Goal: Task Accomplishment & Management: Use online tool/utility

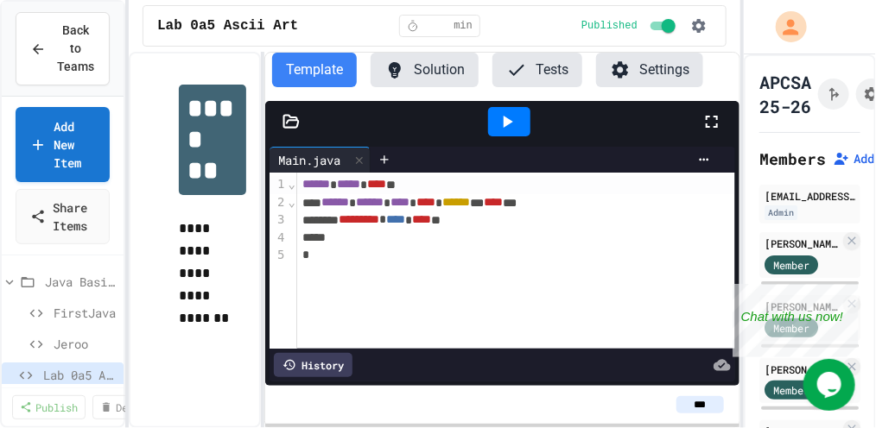
click at [290, 120] on icon at bounding box center [291, 121] width 15 height 12
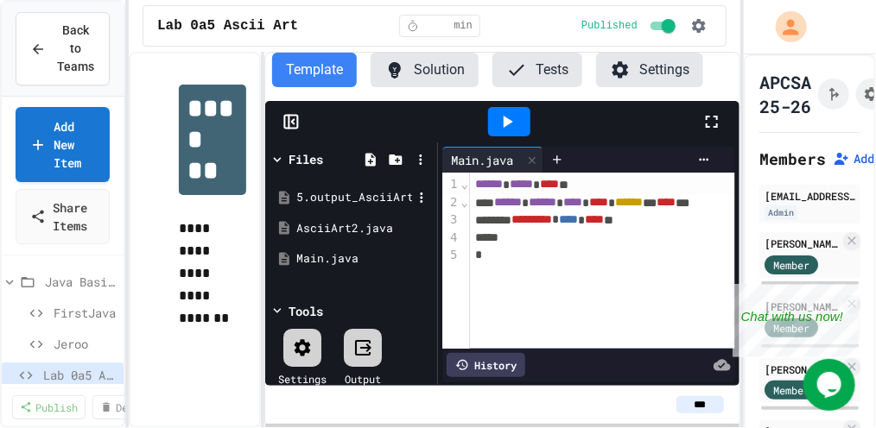
click at [319, 194] on div "5.output_AsciiArt3_lab_java_aplus.pdf" at bounding box center [354, 197] width 116 height 17
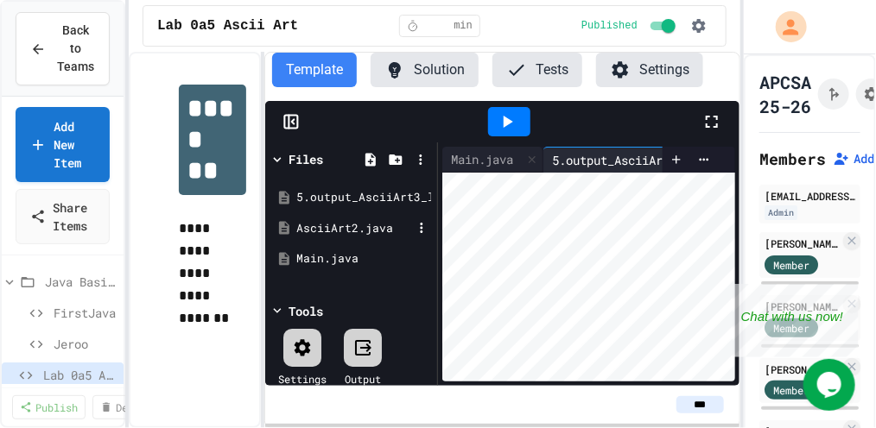
click at [316, 225] on div "AsciiArt2.java" at bounding box center [354, 228] width 116 height 17
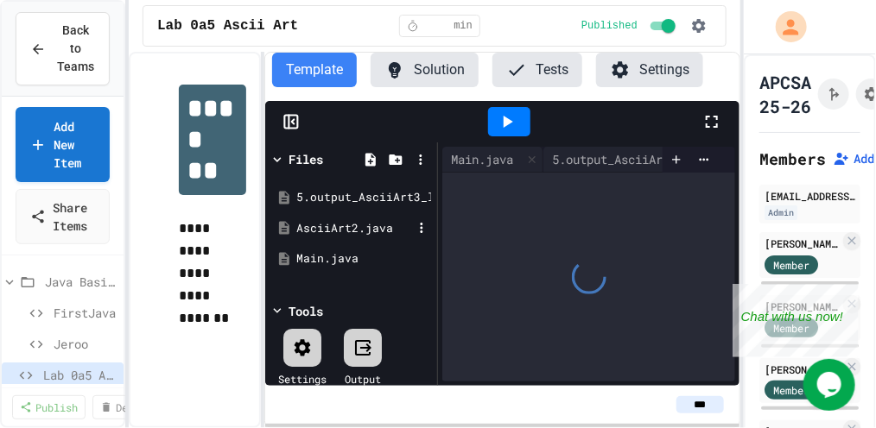
click at [316, 225] on div "AsciiArt2.java" at bounding box center [354, 228] width 116 height 17
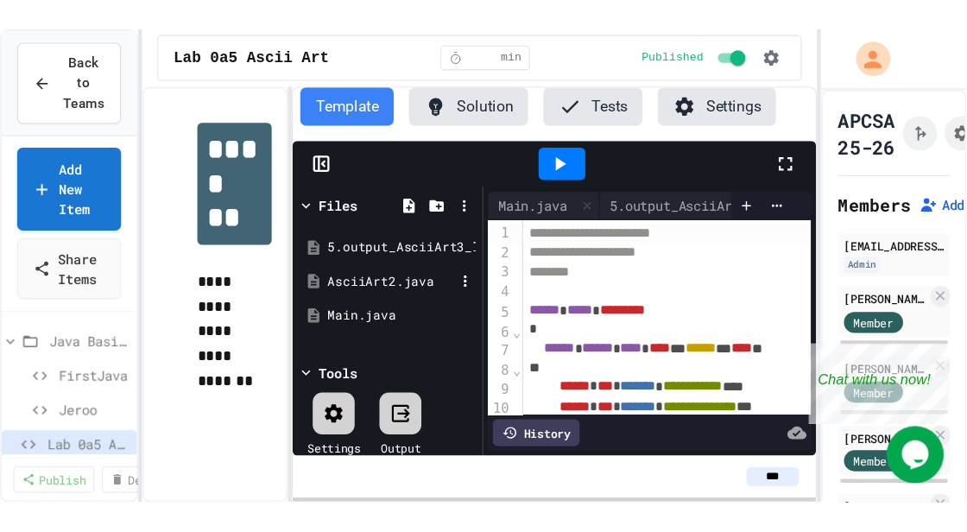
scroll to position [40, 0]
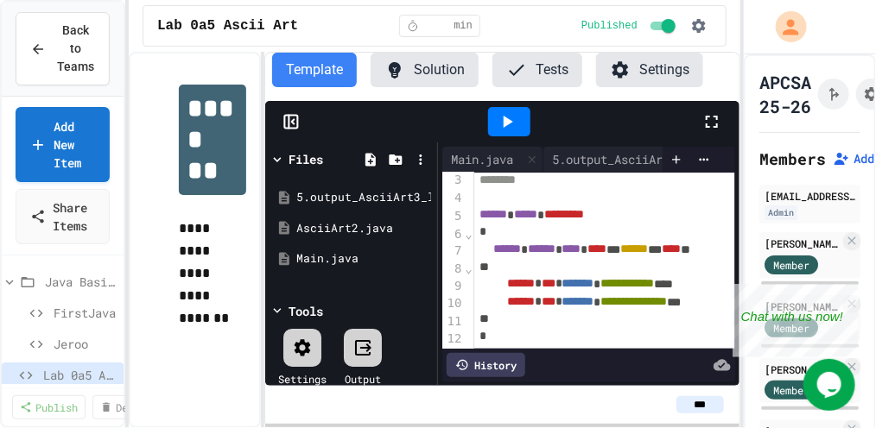
click at [717, 117] on icon at bounding box center [712, 122] width 12 height 12
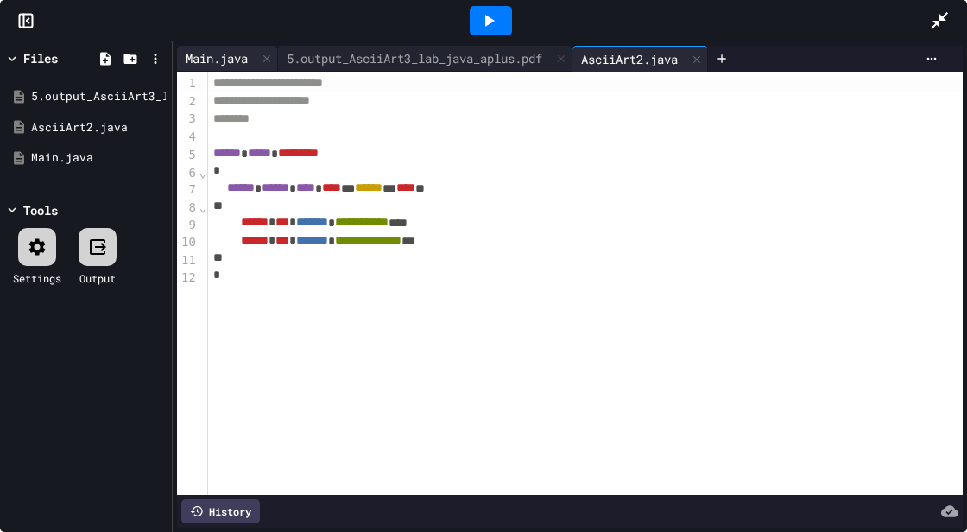
click at [212, 62] on div "Main.java" at bounding box center [216, 58] width 79 height 18
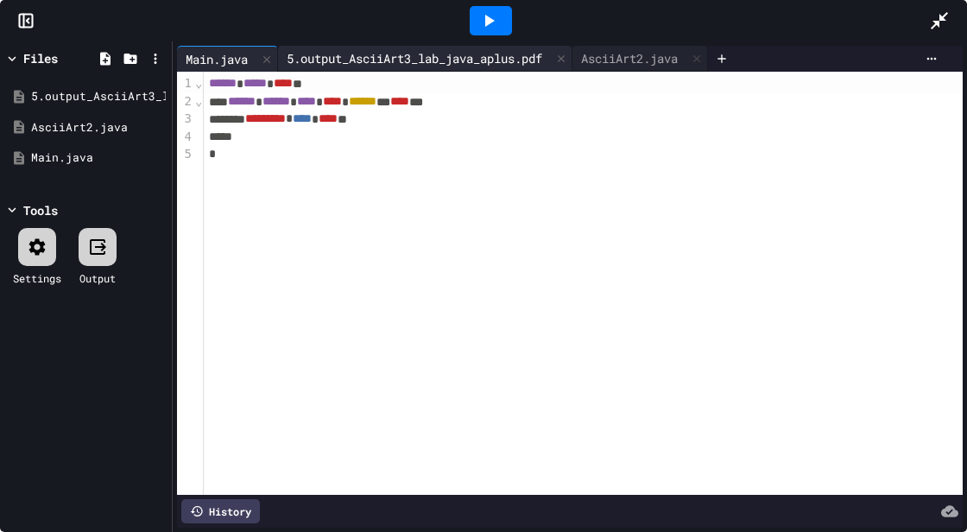
click at [332, 61] on div "5.output_AsciiArt3_lab_java_aplus.pdf" at bounding box center [414, 58] width 273 height 18
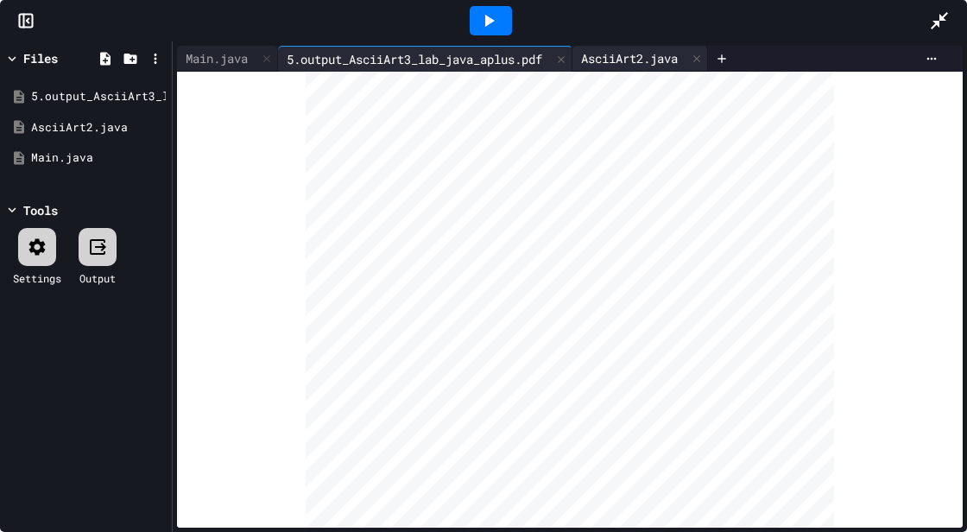
click at [617, 57] on div "AsciiArt2.java" at bounding box center [630, 58] width 114 height 18
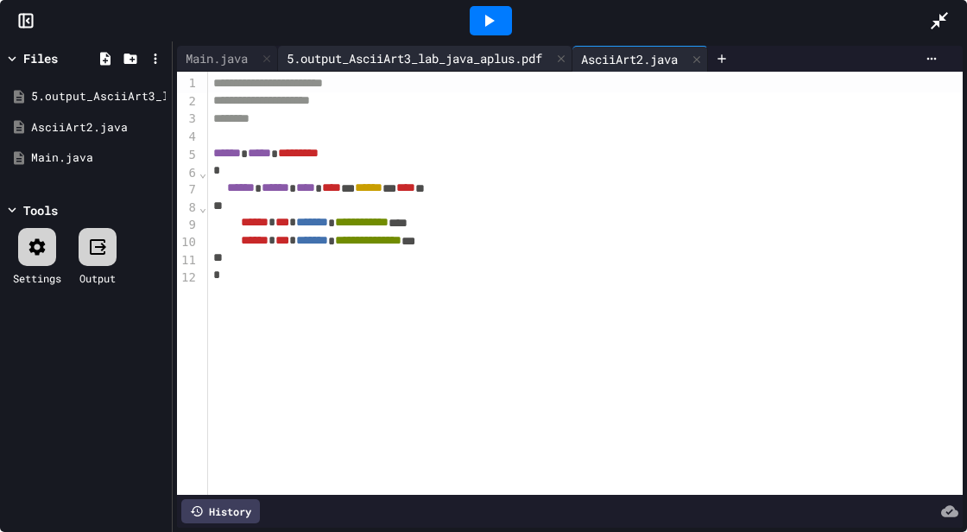
click at [406, 53] on div "5.output_AsciiArt3_lab_java_aplus.pdf" at bounding box center [414, 58] width 273 height 18
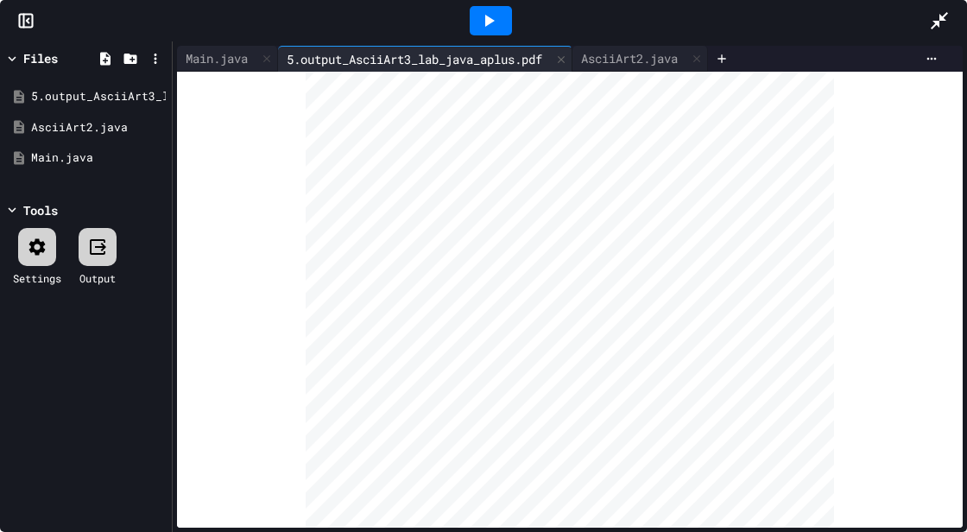
scroll to position [74, 0]
click at [637, 58] on div "AsciiArt2.java" at bounding box center [630, 58] width 114 height 18
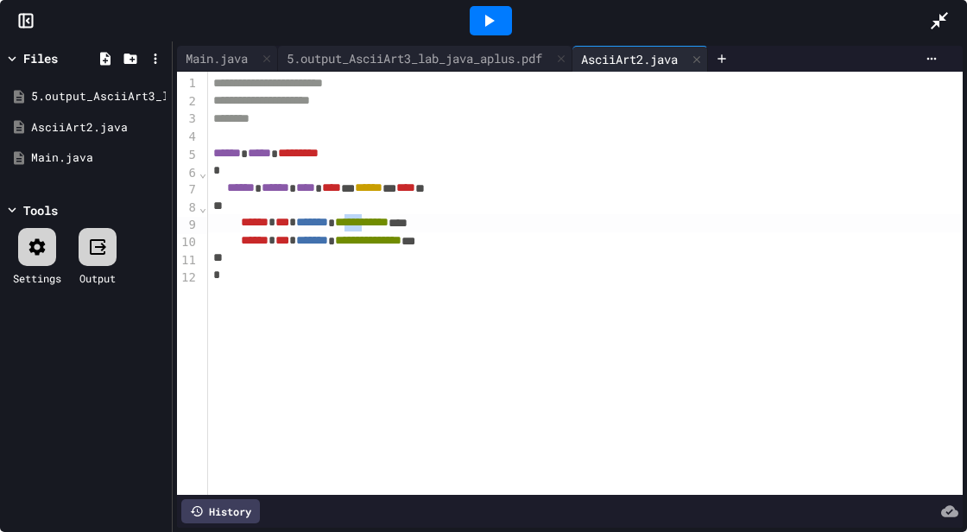
drag, startPoint x: 422, startPoint y: 225, endPoint x: 453, endPoint y: 225, distance: 31.1
click at [389, 225] on span "**********" at bounding box center [362, 222] width 54 height 12
click at [474, 59] on div "5.output_AsciiArt3_lab_java_aplus.pdf" at bounding box center [414, 58] width 273 height 18
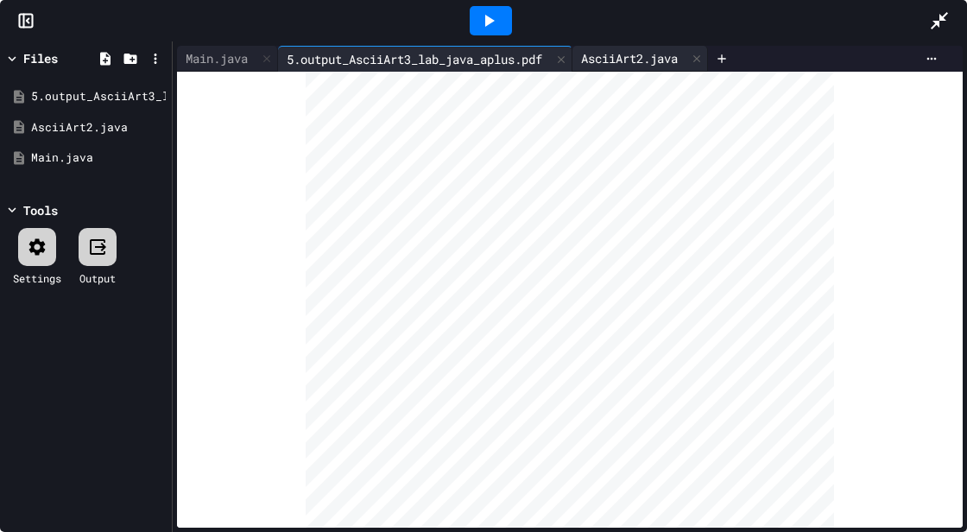
click at [636, 61] on div "AsciiArt2.java" at bounding box center [630, 58] width 114 height 18
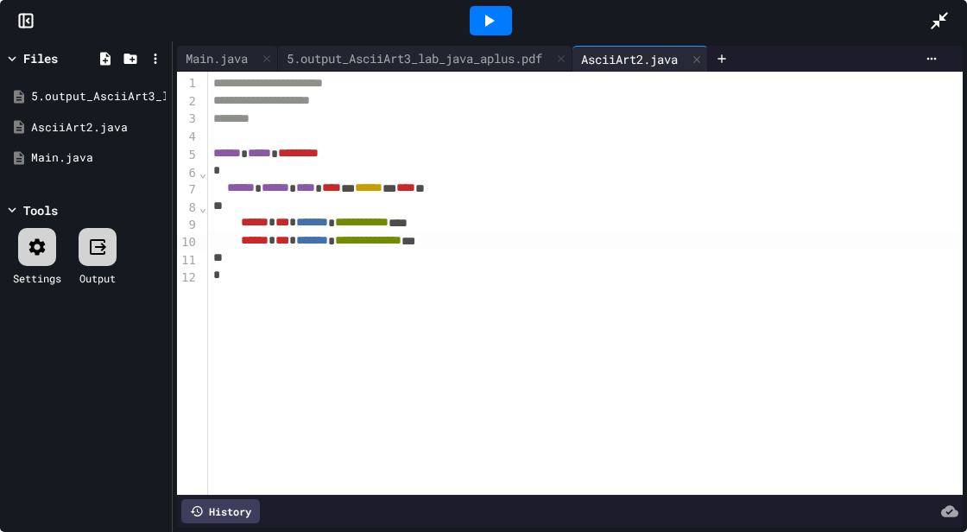
click at [568, 245] on div "**********" at bounding box center [585, 241] width 755 height 18
click at [540, 264] on div "**********" at bounding box center [585, 259] width 755 height 18
click at [402, 263] on span "**********" at bounding box center [368, 257] width 67 height 12
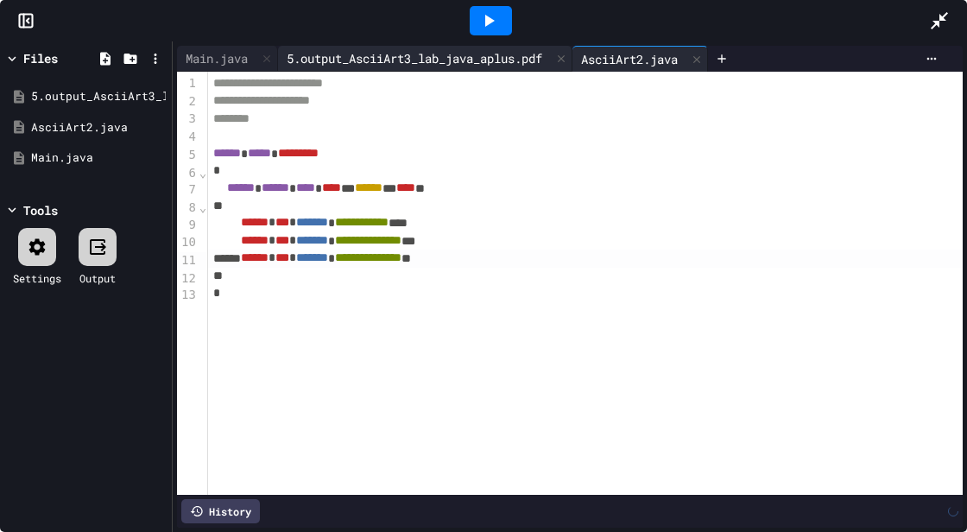
click at [429, 57] on div "5.output_AsciiArt3_lab_java_aplus.pdf" at bounding box center [414, 58] width 273 height 18
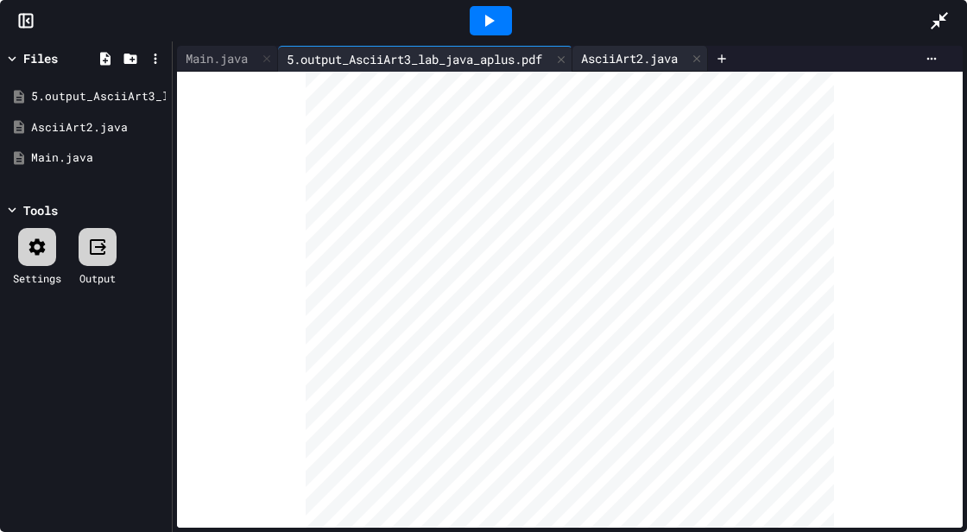
click at [668, 58] on div "AsciiArt2.java" at bounding box center [630, 58] width 114 height 18
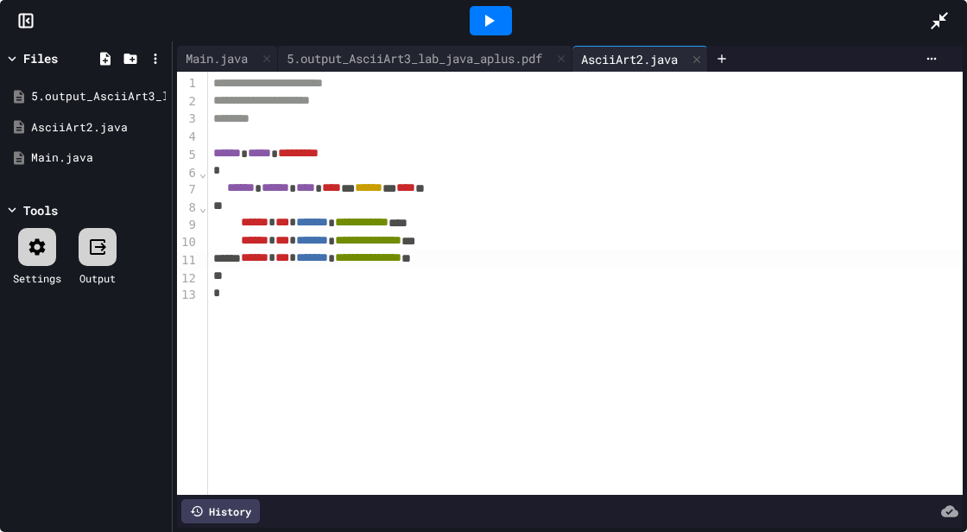
click at [402, 262] on span "**********" at bounding box center [368, 257] width 67 height 12
drag, startPoint x: 476, startPoint y: 266, endPoint x: 489, endPoint y: 263, distance: 13.4
click at [489, 264] on div "****** * *** * ******* * *** ** **" at bounding box center [585, 259] width 755 height 19
click at [527, 259] on div "**********" at bounding box center [585, 259] width 755 height 18
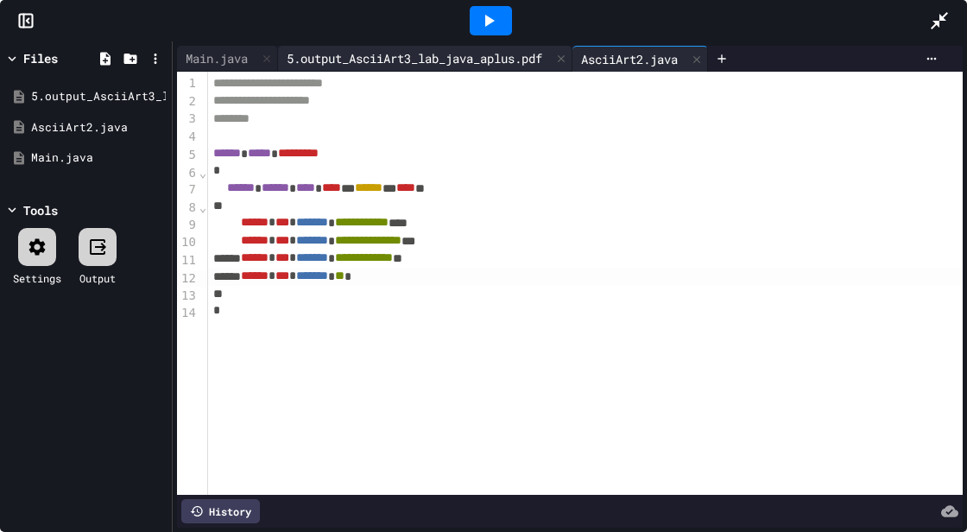
click at [517, 54] on div "5.output_AsciiArt3_lab_java_aplus.pdf" at bounding box center [414, 58] width 273 height 18
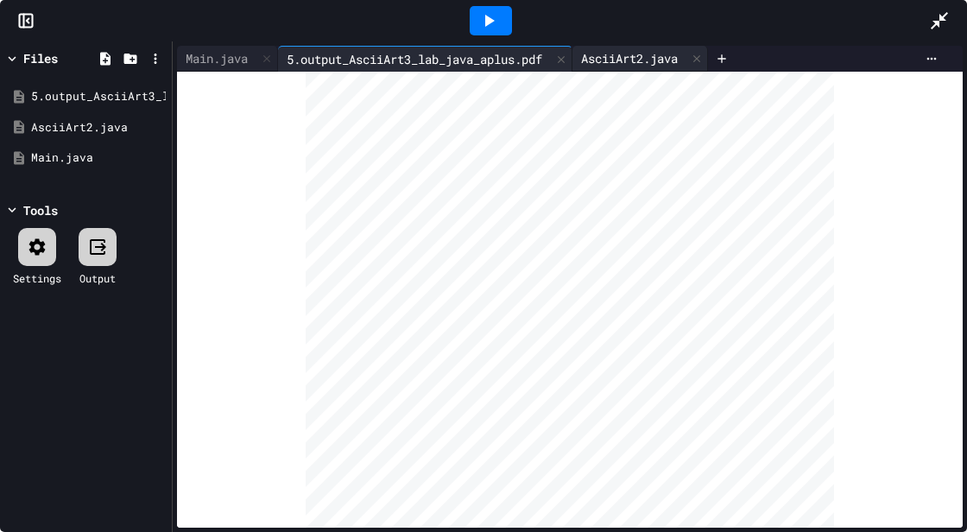
click at [616, 64] on div "AsciiArt2.java" at bounding box center [630, 58] width 114 height 18
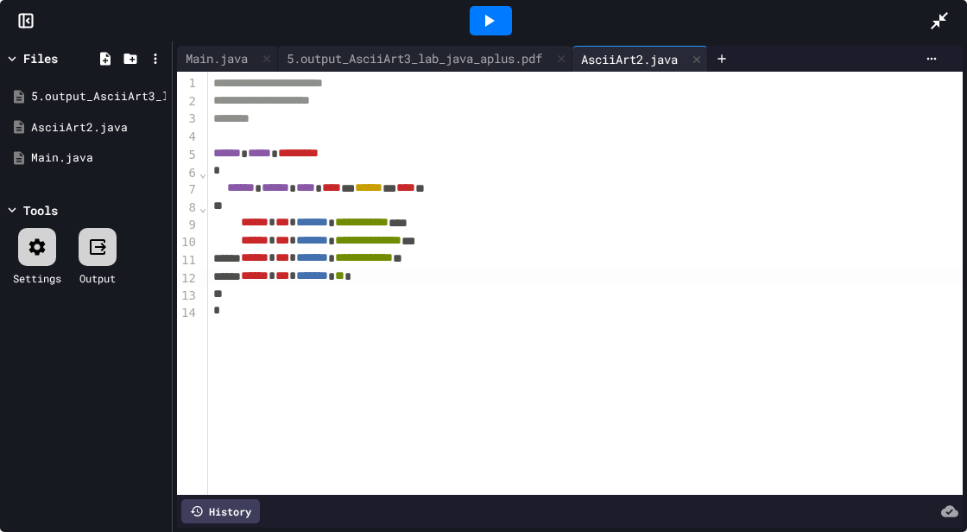
click at [345, 277] on span "**" at bounding box center [340, 275] width 10 height 12
click at [397, 282] on span "**********" at bounding box center [366, 275] width 62 height 12
click at [514, 280] on div "**********" at bounding box center [585, 277] width 755 height 18
click at [488, 21] on icon at bounding box center [490, 21] width 10 height 12
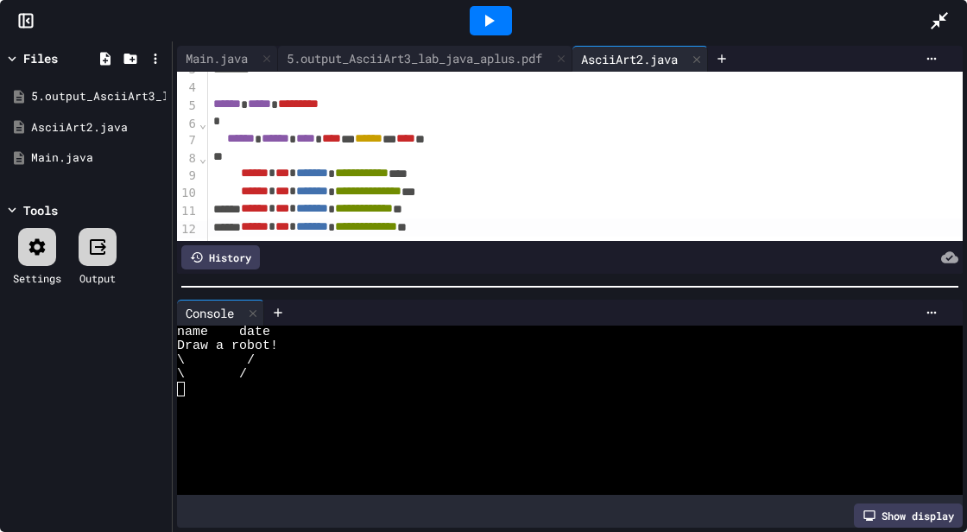
scroll to position [55, 0]
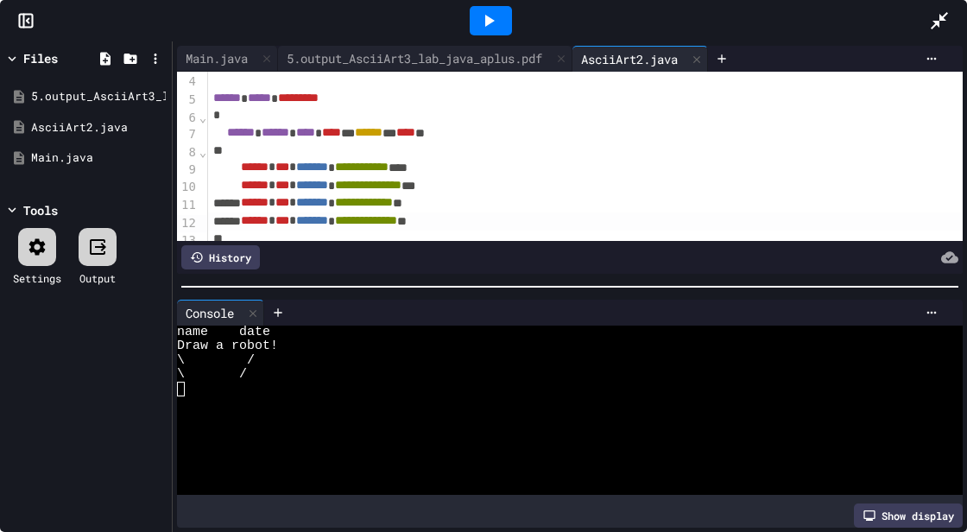
click at [397, 219] on span "**********" at bounding box center [366, 220] width 62 height 12
click at [393, 223] on span "**********" at bounding box center [364, 220] width 58 height 12
click at [501, 19] on div at bounding box center [491, 20] width 42 height 29
click at [507, 231] on div "**********" at bounding box center [585, 221] width 755 height 18
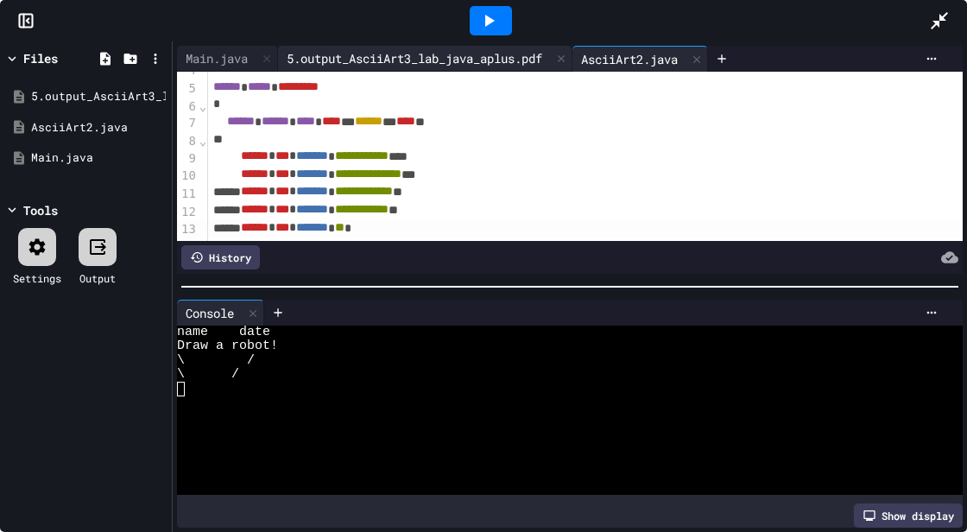
click at [370, 65] on div "5.output_AsciiArt3_lab_java_aplus.pdf" at bounding box center [414, 58] width 273 height 18
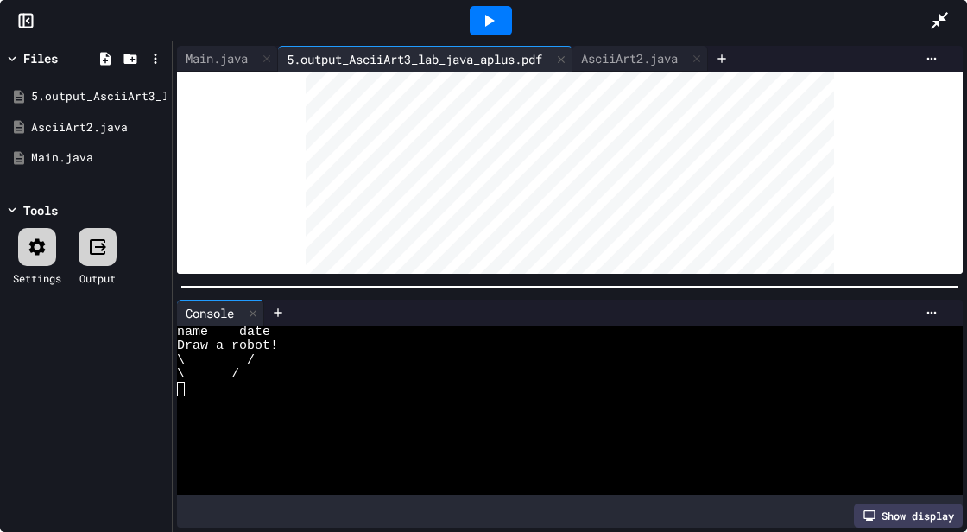
scroll to position [0, 0]
click at [637, 54] on div "AsciiArt2.java" at bounding box center [630, 58] width 114 height 18
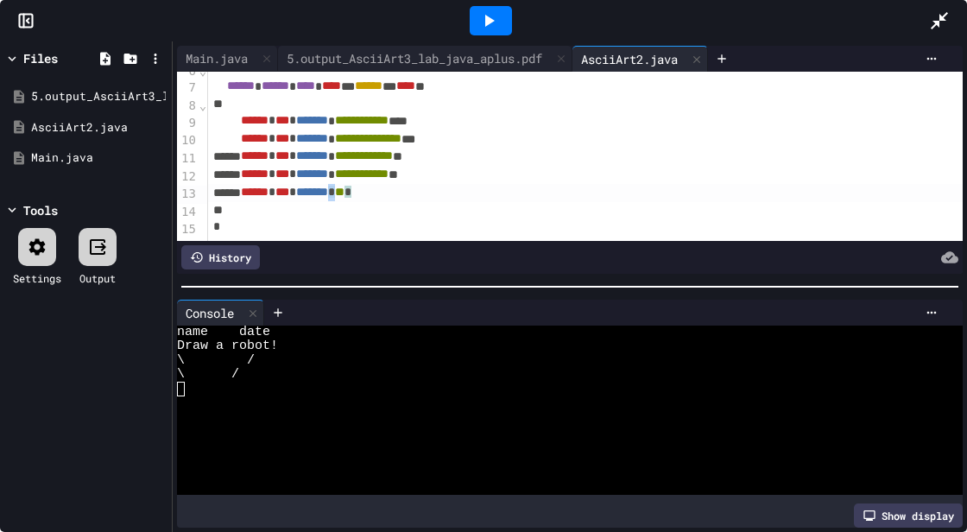
scroll to position [102, 0]
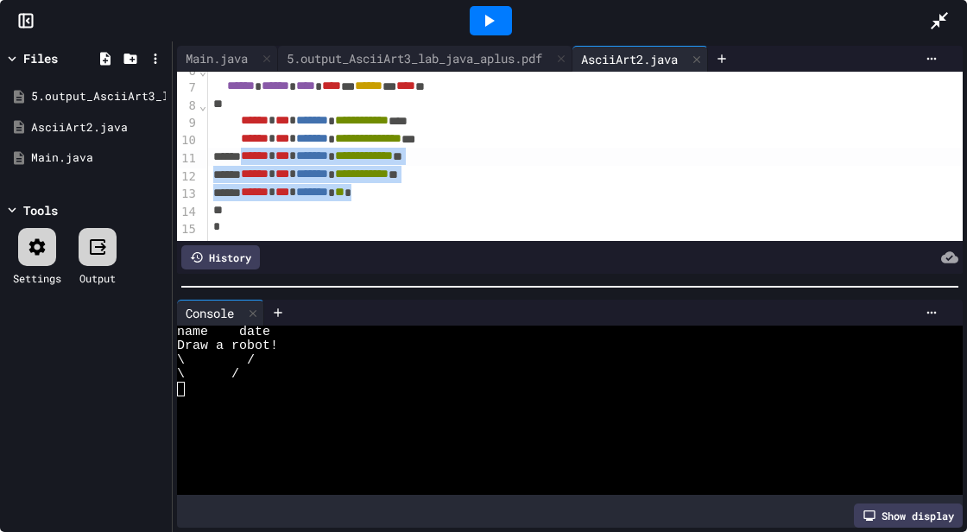
drag, startPoint x: 460, startPoint y: 201, endPoint x: 257, endPoint y: 158, distance: 206.7
click at [257, 158] on div "**********" at bounding box center [585, 104] width 755 height 269
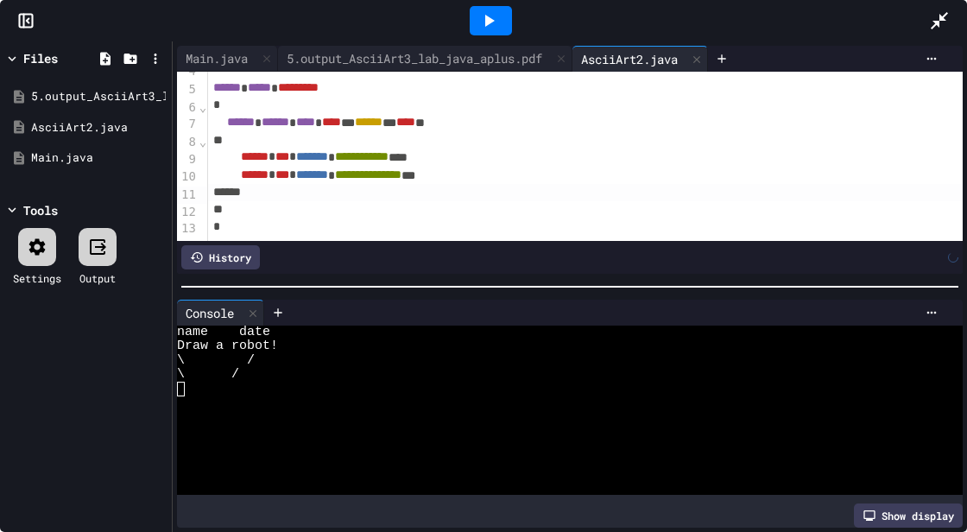
scroll to position [65, 0]
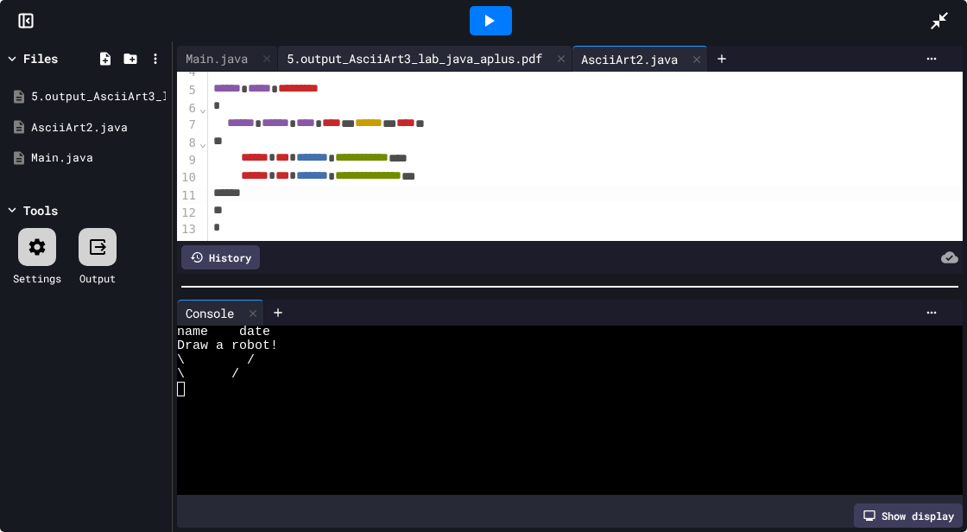
click at [352, 60] on div "5.output_AsciiArt3_lab_java_aplus.pdf" at bounding box center [414, 58] width 273 height 18
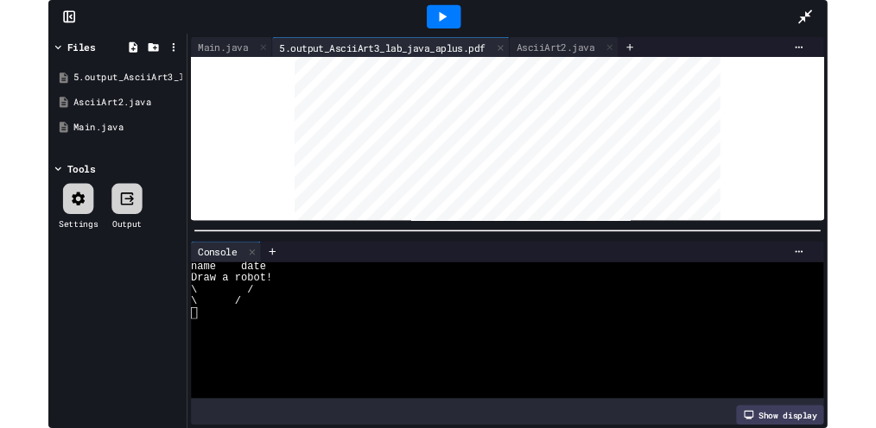
scroll to position [0, 0]
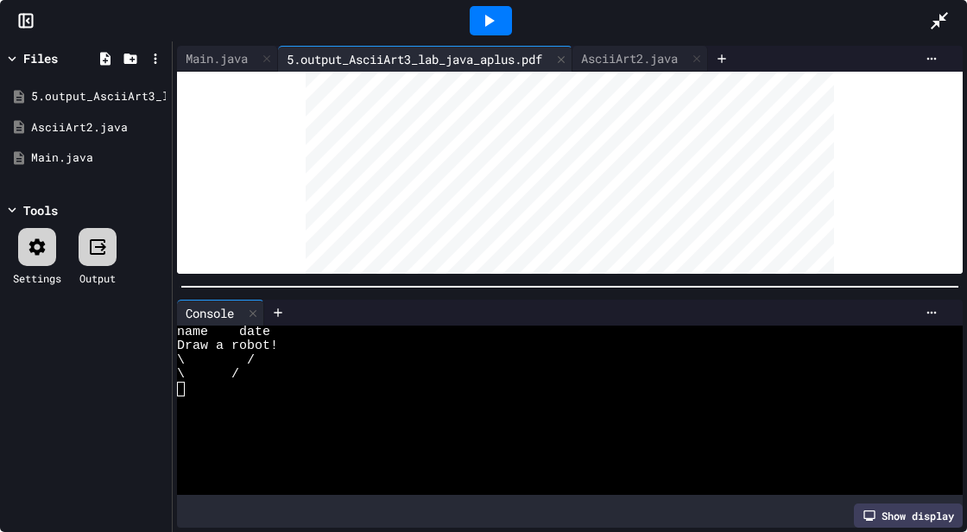
click at [26, 19] on icon at bounding box center [25, 20] width 17 height 17
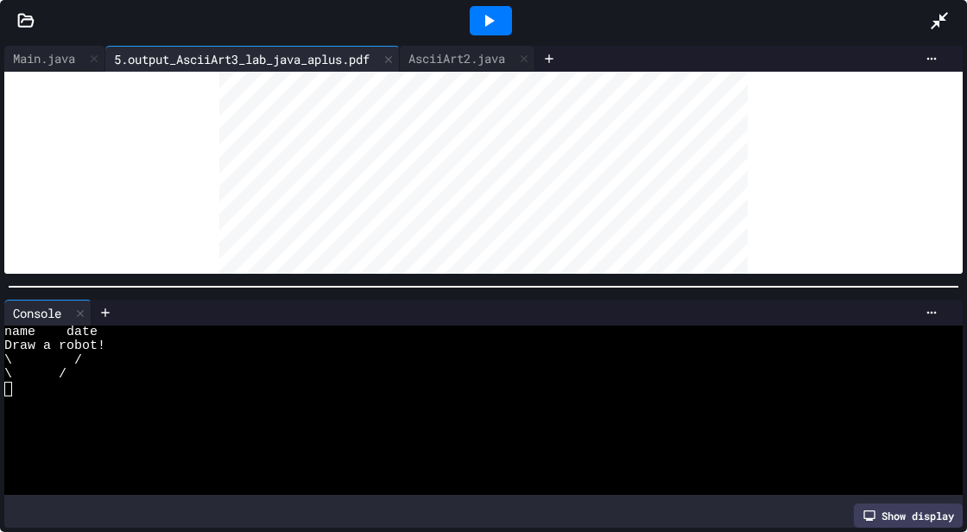
click at [28, 19] on icon at bounding box center [26, 20] width 15 height 12
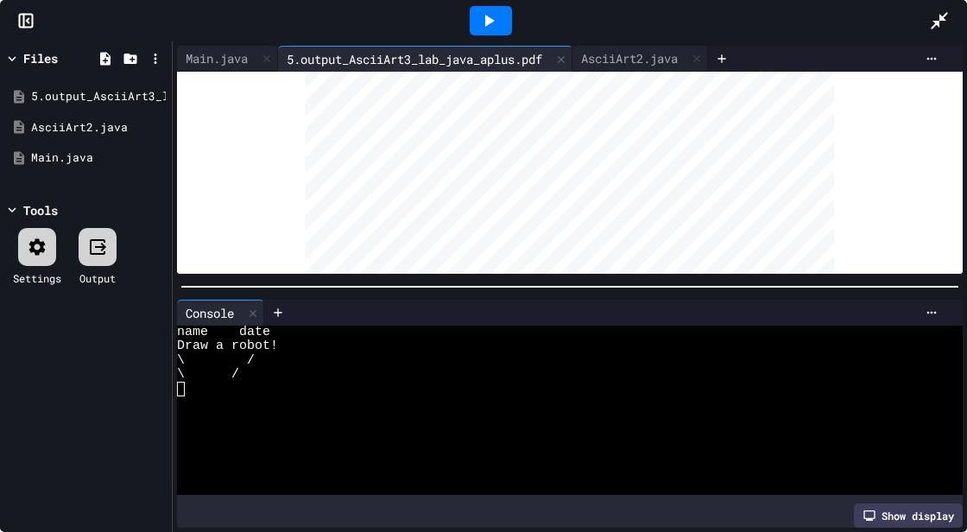
click at [875, 21] on icon at bounding box center [939, 20] width 21 height 21
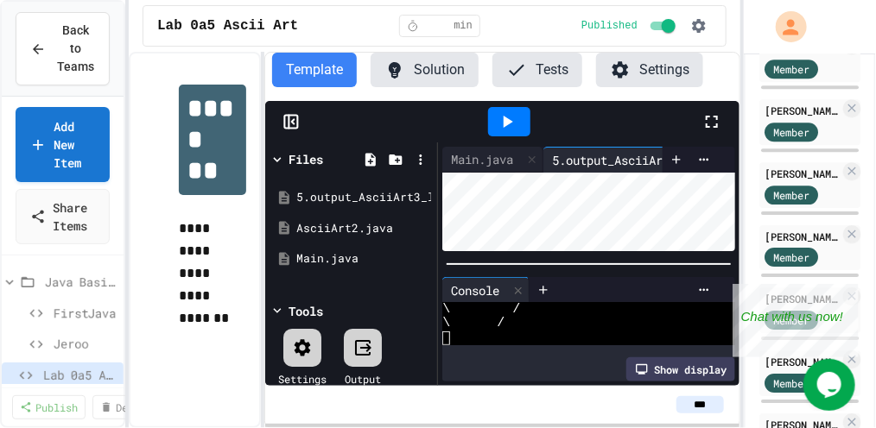
scroll to position [1686, 0]
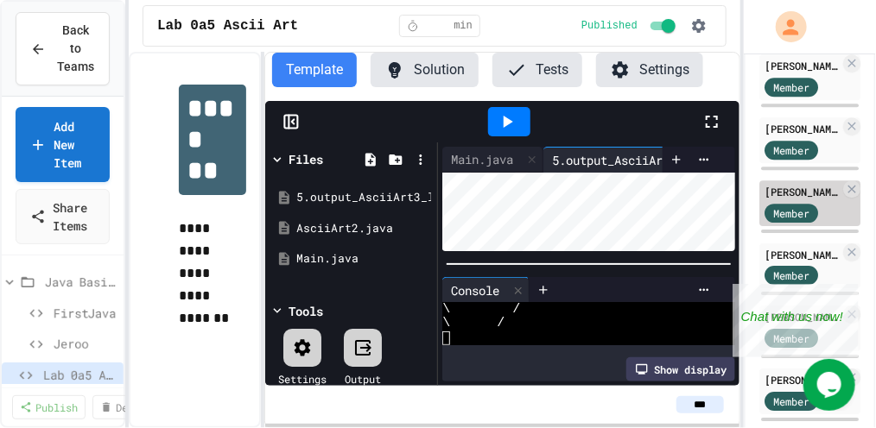
click at [815, 186] on div "[PERSON_NAME]" at bounding box center [801, 192] width 75 height 16
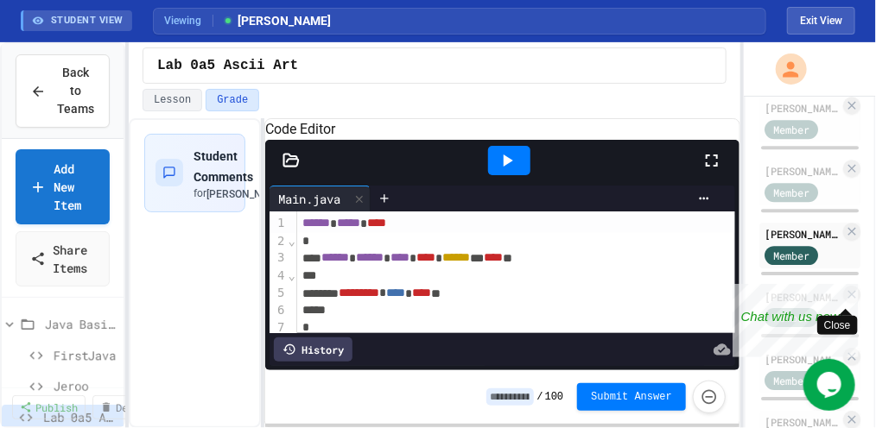
click at [852, 293] on div "Close" at bounding box center [845, 294] width 22 height 22
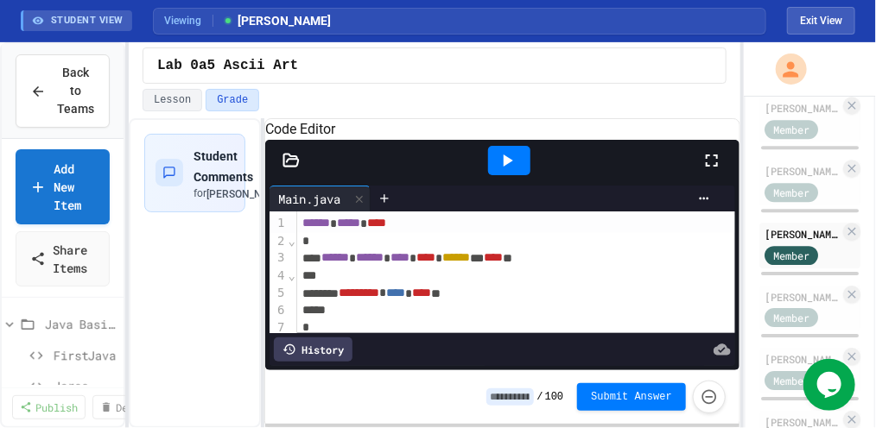
click at [290, 169] on icon at bounding box center [290, 160] width 17 height 17
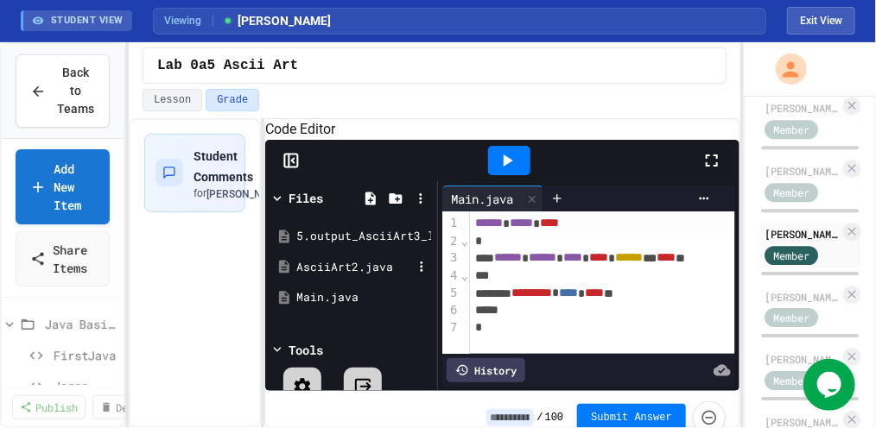
click at [365, 276] on div "AsciiArt2.java" at bounding box center [354, 267] width 116 height 17
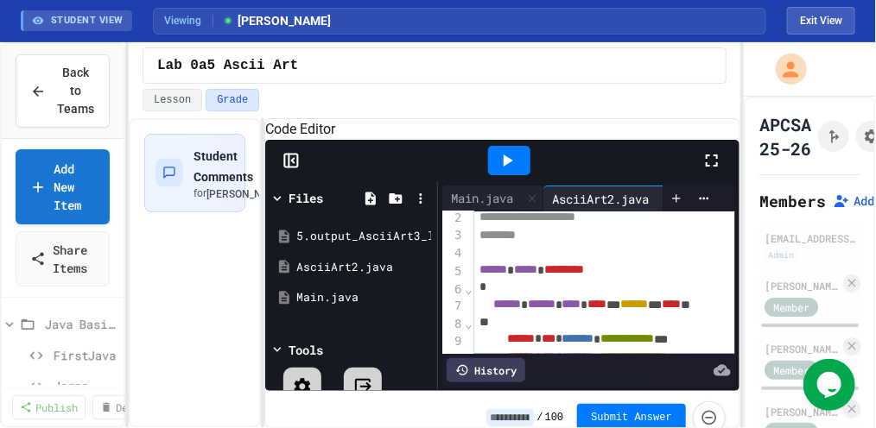
click at [706, 100] on div "Lesson Grade" at bounding box center [435, 100] width 584 height 22
click at [717, 167] on icon at bounding box center [712, 161] width 12 height 12
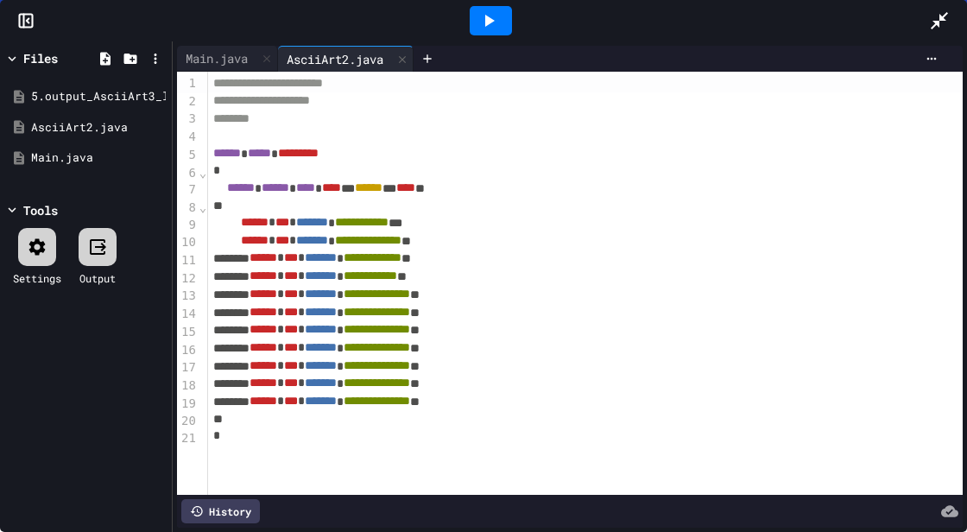
click at [875, 16] on icon at bounding box center [939, 20] width 21 height 21
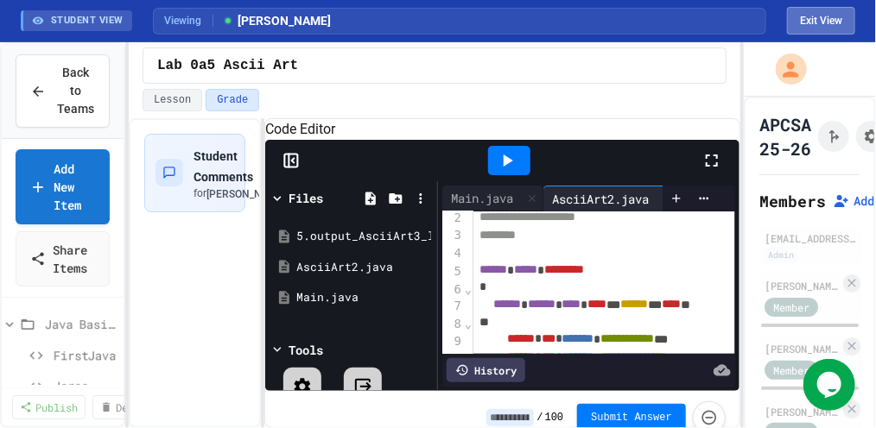
click at [840, 25] on button "Exit View" at bounding box center [821, 21] width 68 height 28
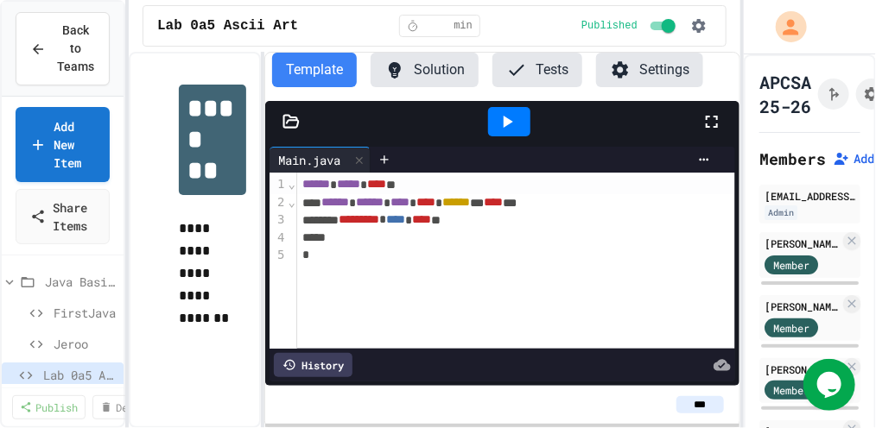
click at [292, 123] on icon at bounding box center [290, 121] width 17 height 17
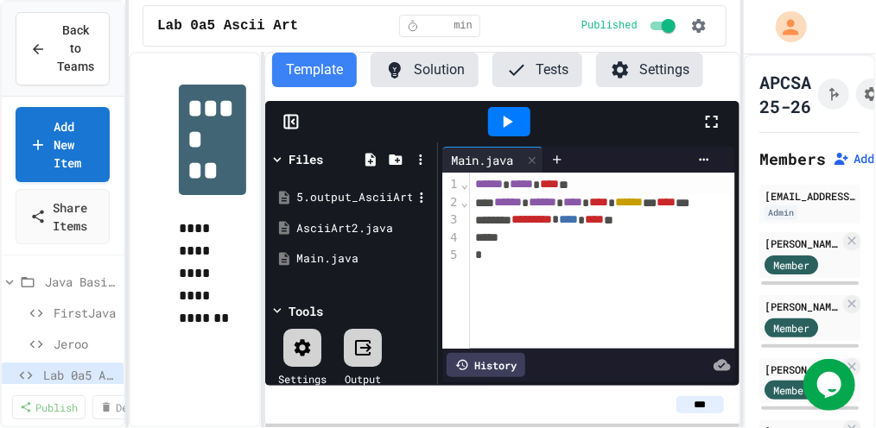
click at [336, 203] on div "5.output_AsciiArt3_lab_java_aplus.pdf" at bounding box center [354, 197] width 116 height 17
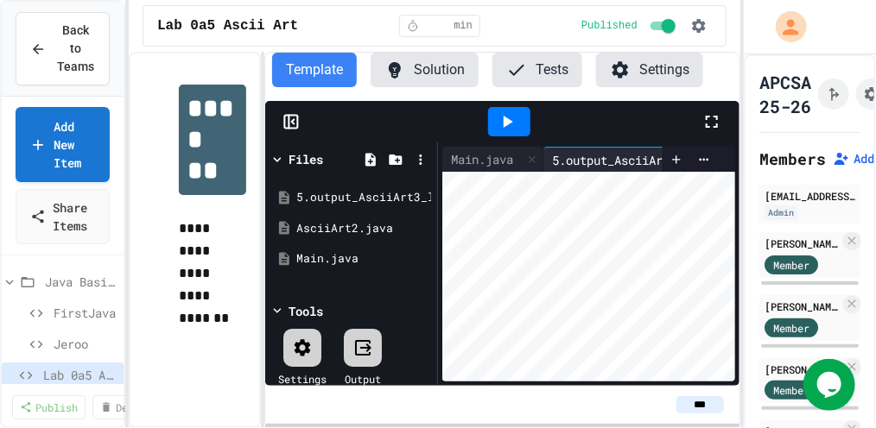
scroll to position [224, 0]
click at [706, 162] on icon at bounding box center [704, 160] width 14 height 14
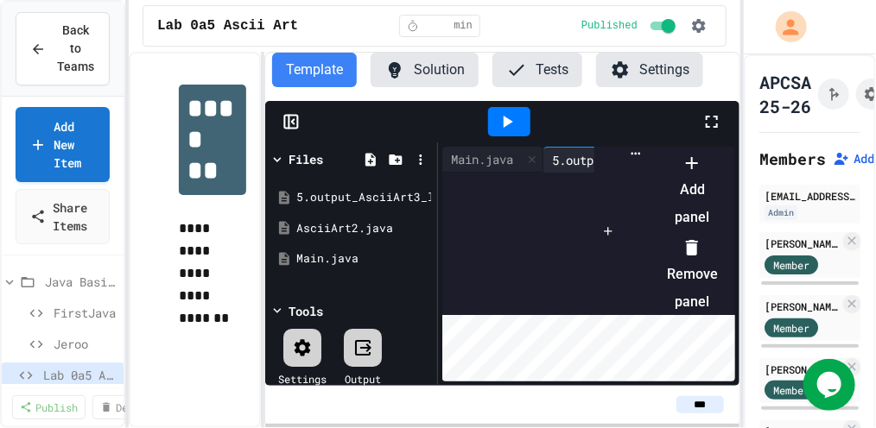
click at [659, 149] on div at bounding box center [684, 149] width 68 height 0
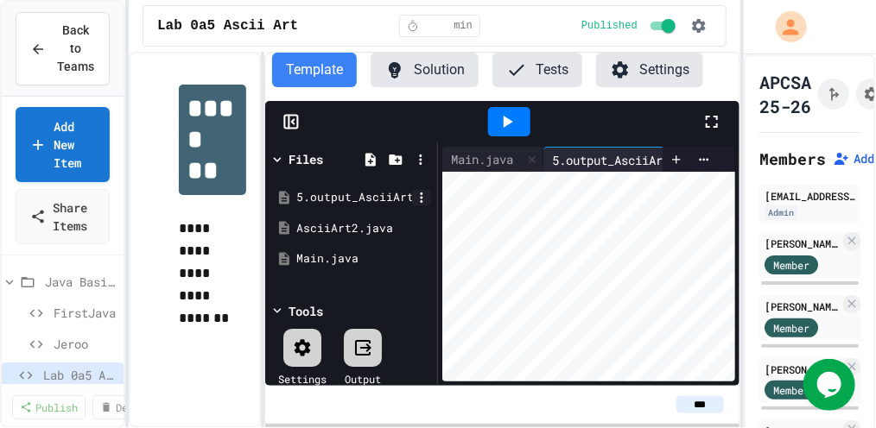
click at [422, 198] on icon at bounding box center [422, 198] width 3 height 10
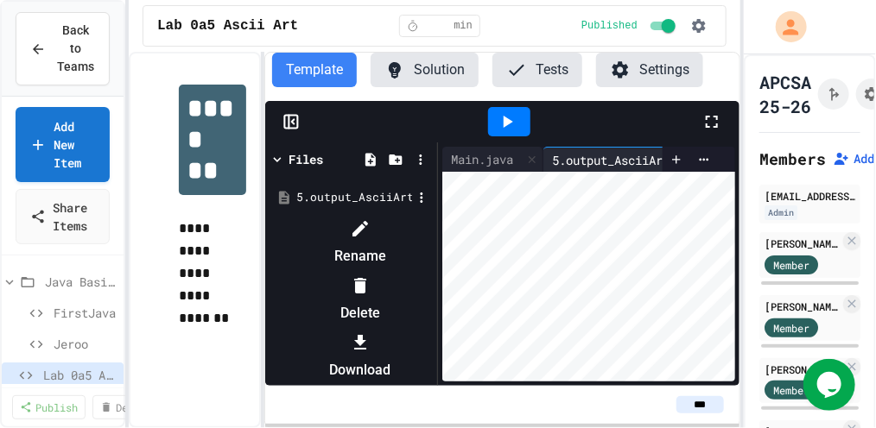
click at [433, 329] on div at bounding box center [360, 343] width 146 height 28
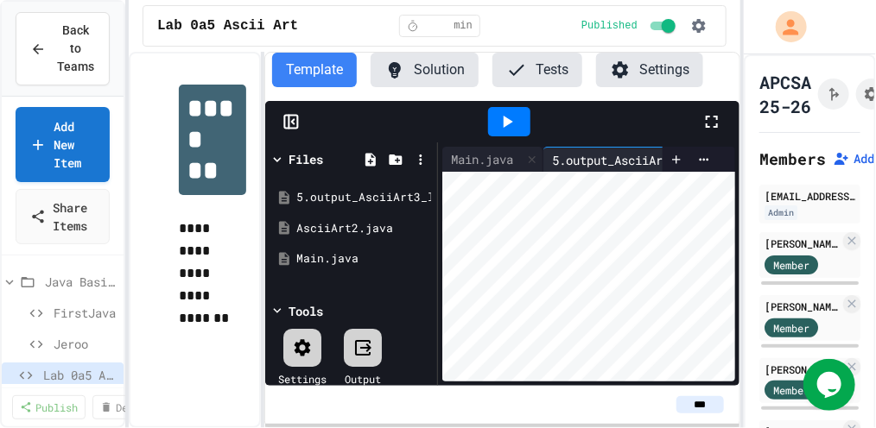
click at [548, 60] on button "Tests" at bounding box center [537, 70] width 90 height 35
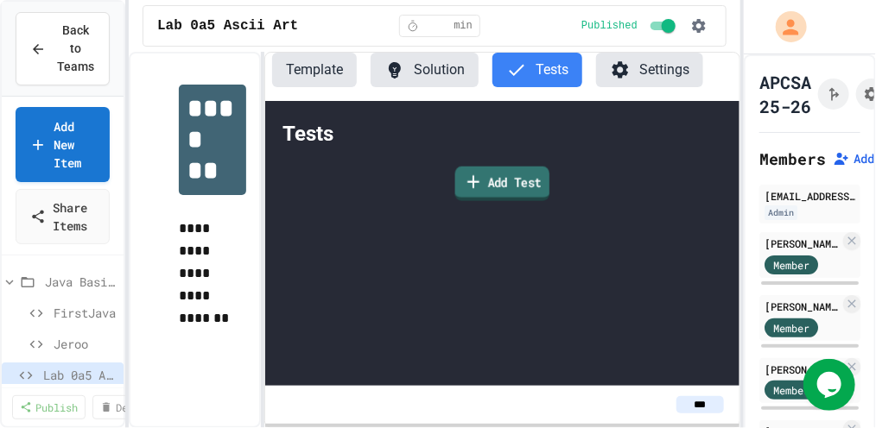
click at [517, 179] on link "Add Test" at bounding box center [502, 184] width 94 height 35
click at [403, 229] on body "**********" at bounding box center [438, 214] width 876 height 428
type input "**"
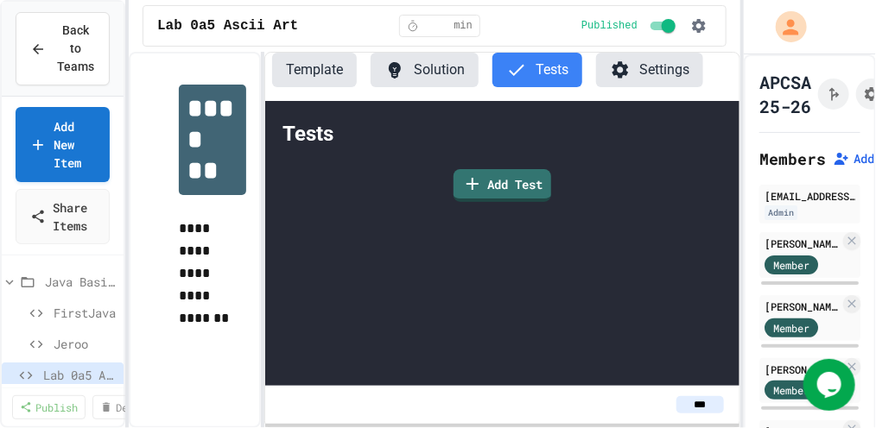
type input "*"
paste textarea "**********"
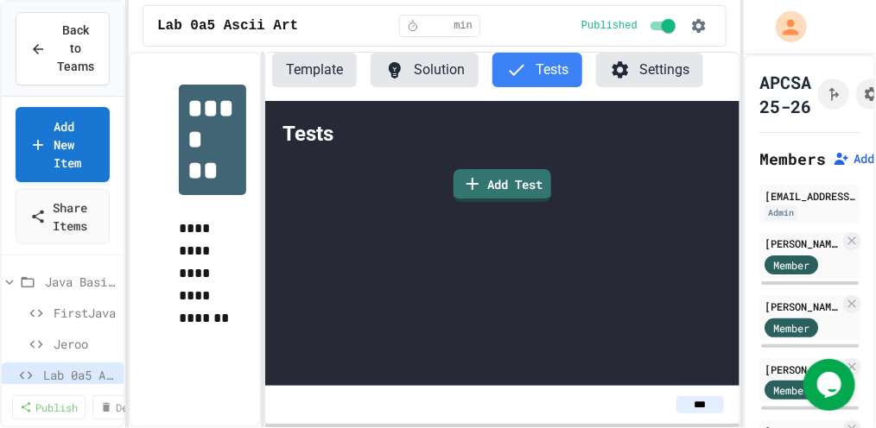
scroll to position [339, 0]
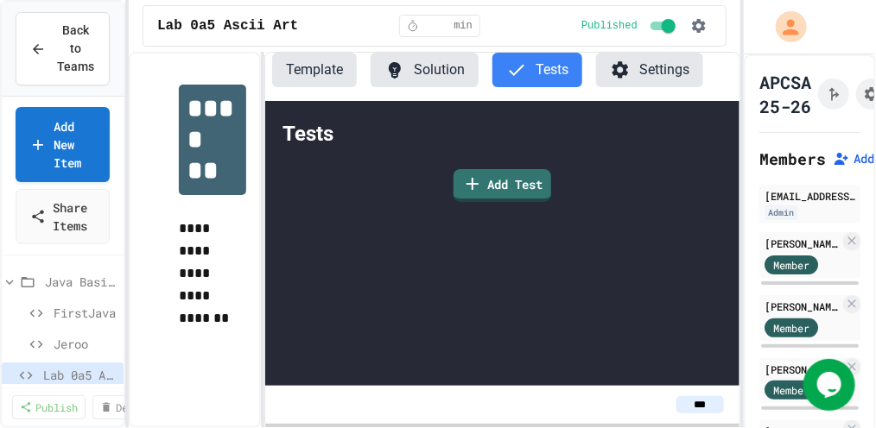
drag, startPoint x: 229, startPoint y: 333, endPoint x: 301, endPoint y: 428, distance: 119.0
type textarea "**********"
click at [522, 179] on body "**********" at bounding box center [438, 214] width 876 height 428
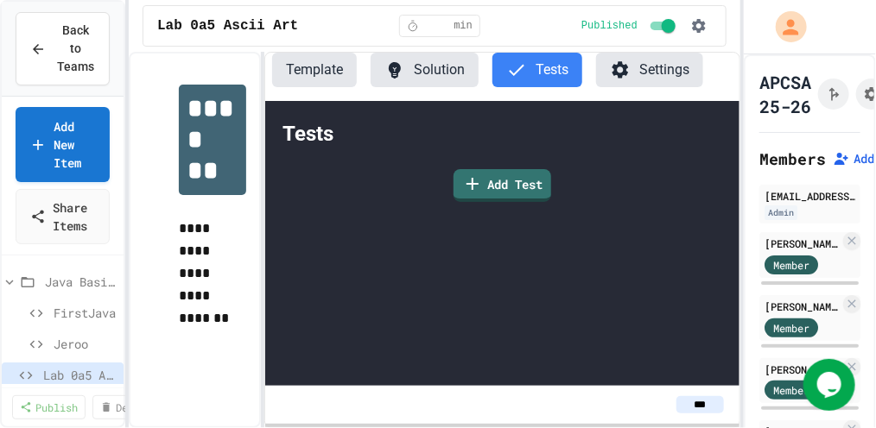
click at [477, 173] on body "**********" at bounding box center [438, 214] width 876 height 428
type input "**"
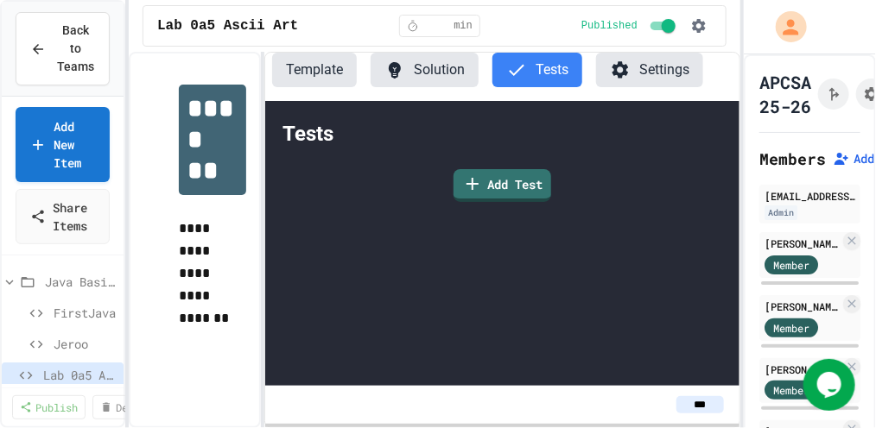
scroll to position [564, 0]
drag, startPoint x: 231, startPoint y: 275, endPoint x: 364, endPoint y: 473, distance: 239.1
paste textarea
type textarea "**********"
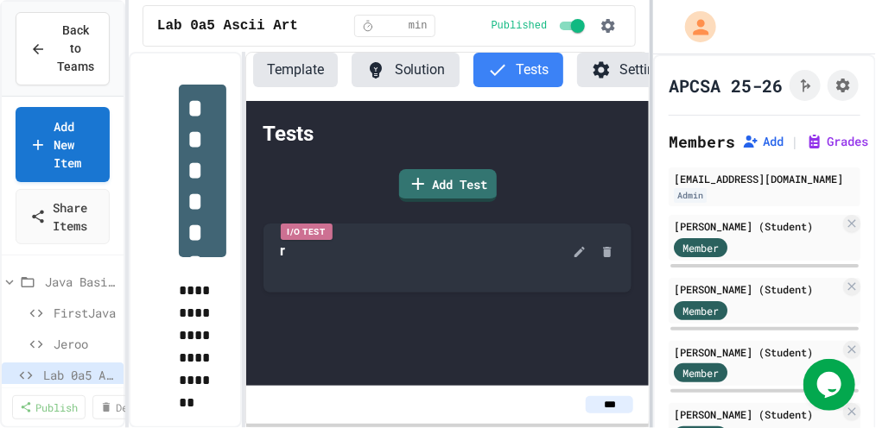
click at [650, 202] on div "**********" at bounding box center [438, 214] width 876 height 428
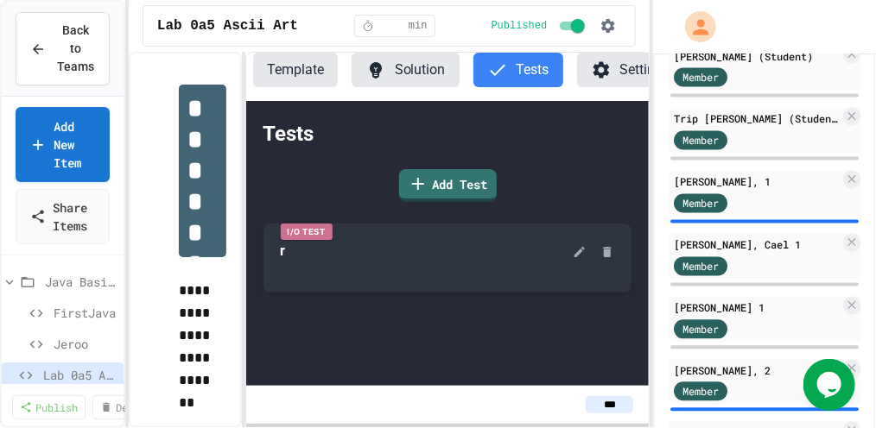
scroll to position [1072, 0]
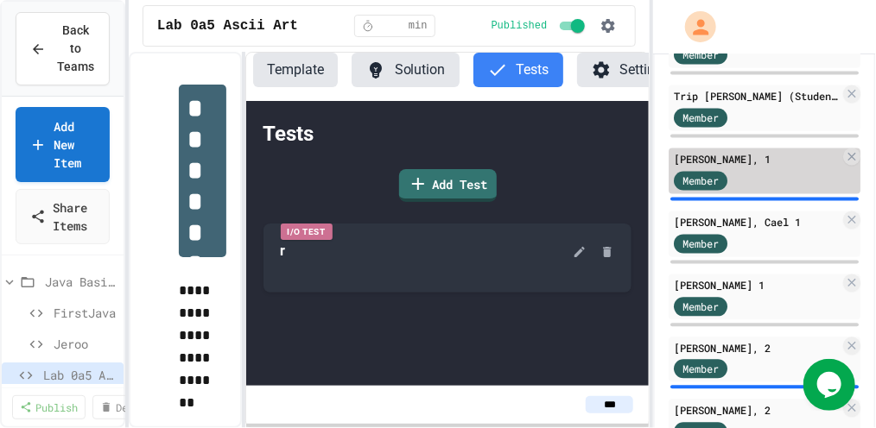
click at [761, 161] on div "[PERSON_NAME], 1" at bounding box center [757, 160] width 166 height 16
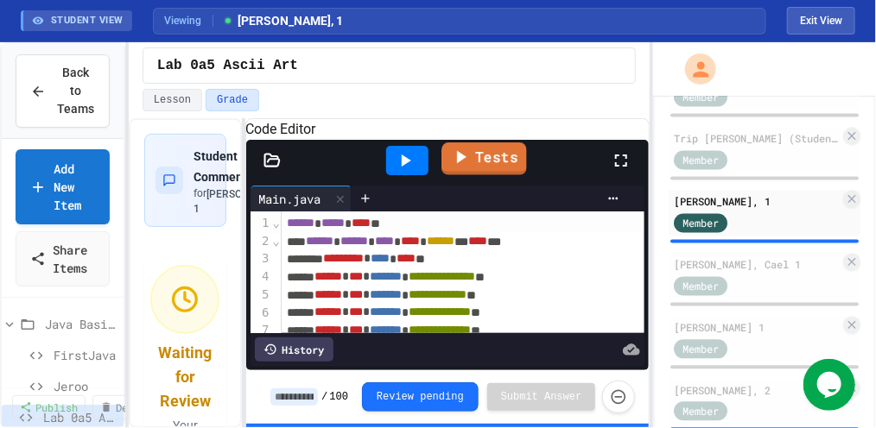
click at [488, 175] on link "Tests" at bounding box center [484, 159] width 86 height 33
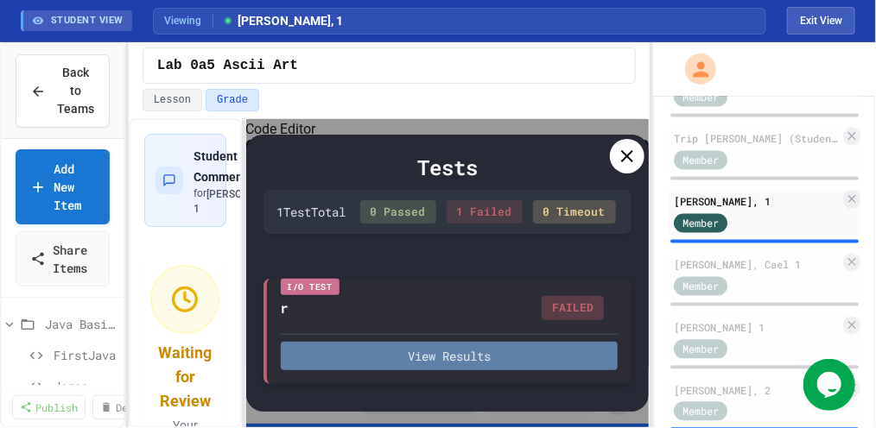
click at [485, 371] on button "View Results" at bounding box center [450, 356] width 338 height 29
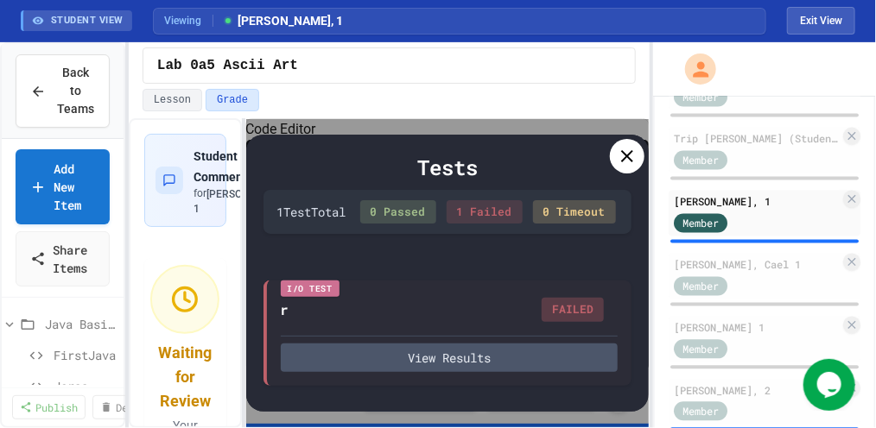
click at [633, 156] on icon at bounding box center [627, 156] width 21 height 21
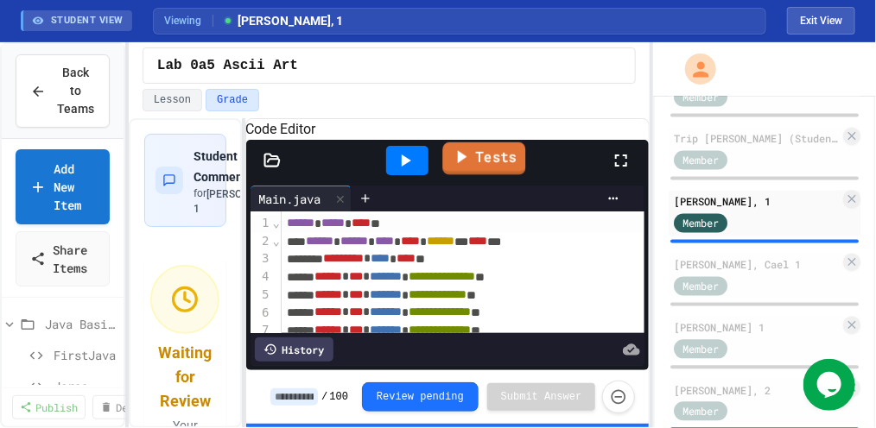
click at [494, 175] on link "Tests" at bounding box center [483, 159] width 83 height 33
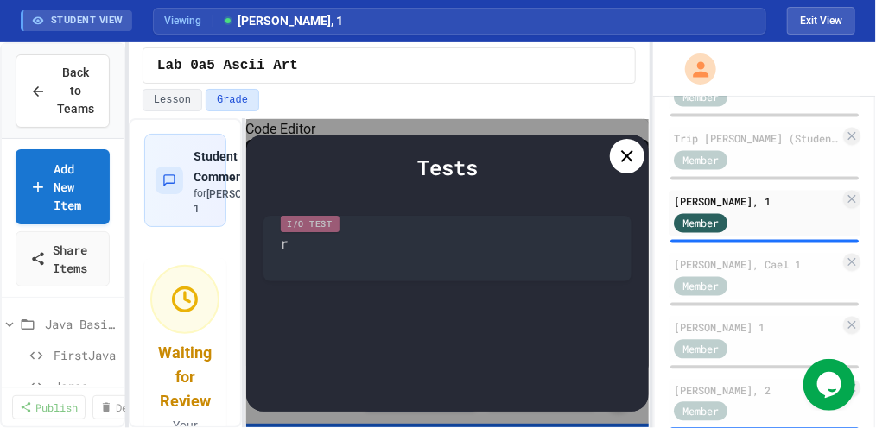
click at [633, 153] on icon at bounding box center [627, 156] width 21 height 21
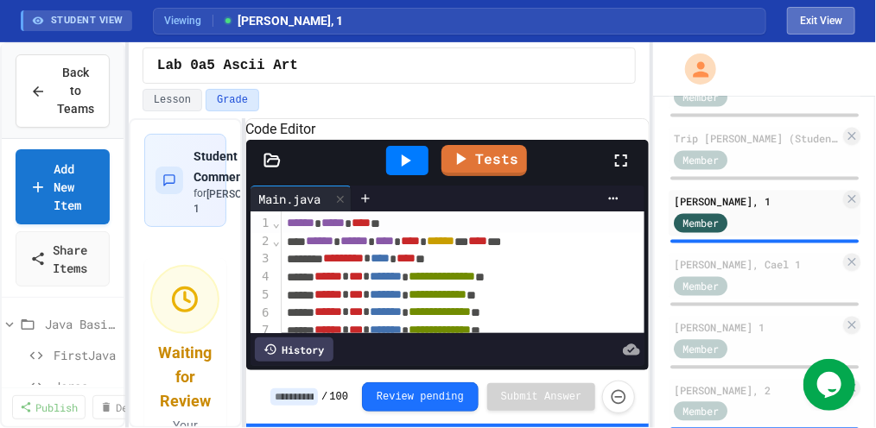
click at [826, 16] on button "Exit View" at bounding box center [821, 21] width 68 height 28
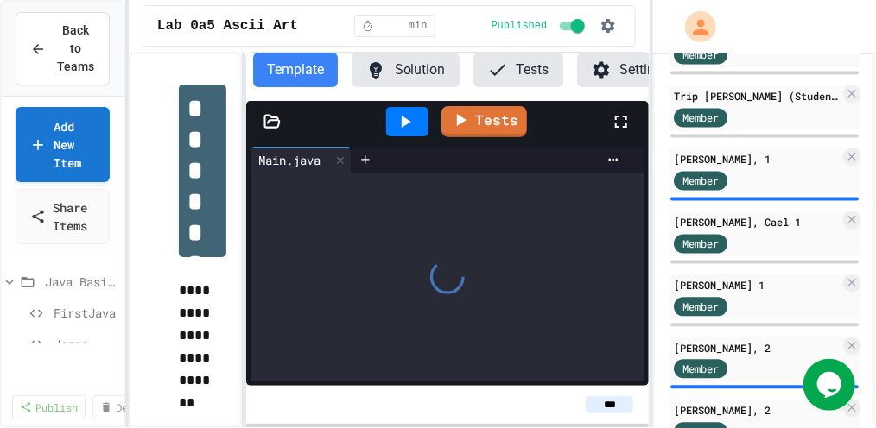
click at [394, 70] on button "Solution" at bounding box center [406, 70] width 108 height 35
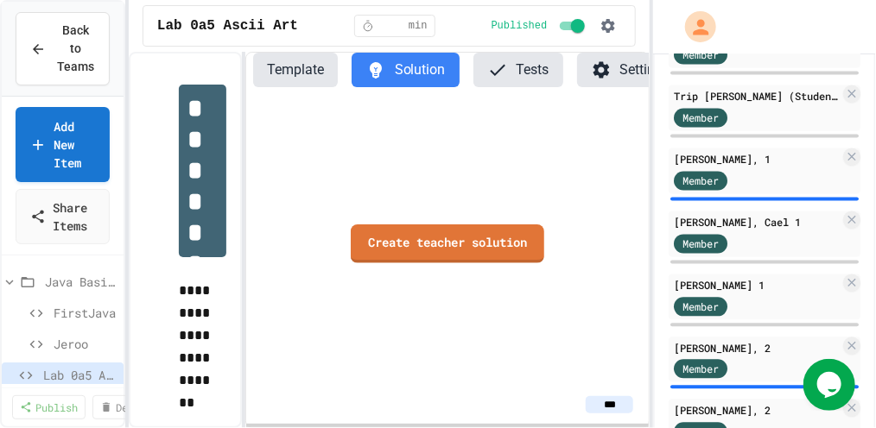
click at [515, 70] on button "Tests" at bounding box center [518, 70] width 90 height 35
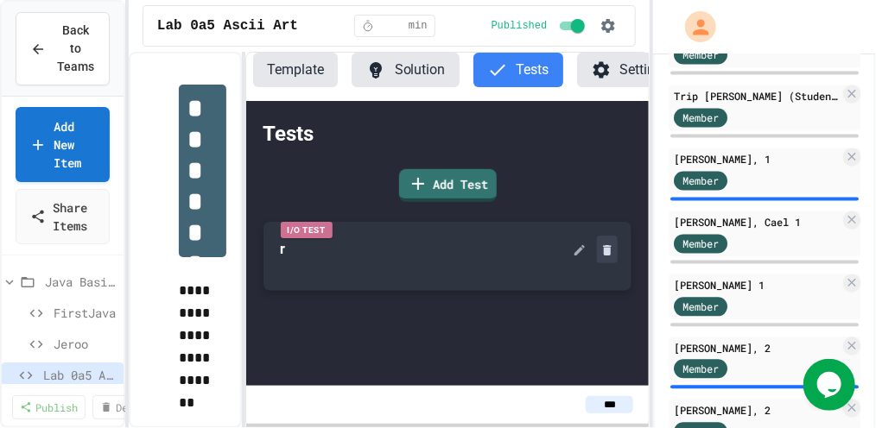
click at [610, 250] on icon at bounding box center [608, 250] width 8 height 10
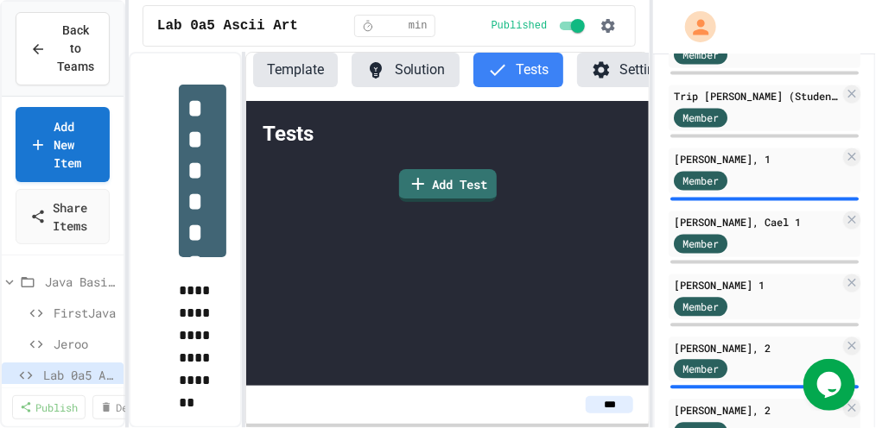
click at [304, 68] on button "Template" at bounding box center [295, 70] width 85 height 35
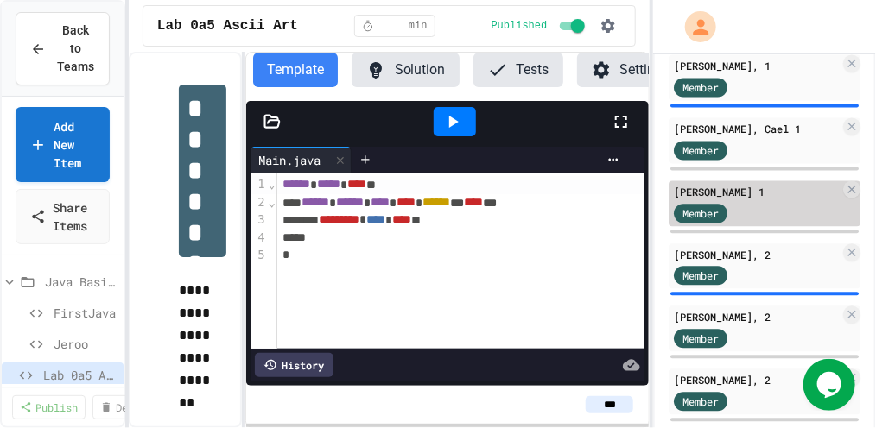
scroll to position [1188, 0]
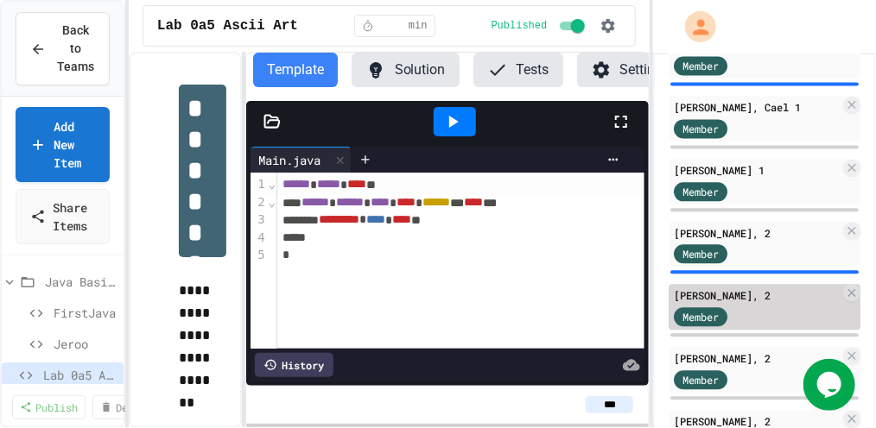
click at [797, 308] on div "Member" at bounding box center [757, 316] width 166 height 22
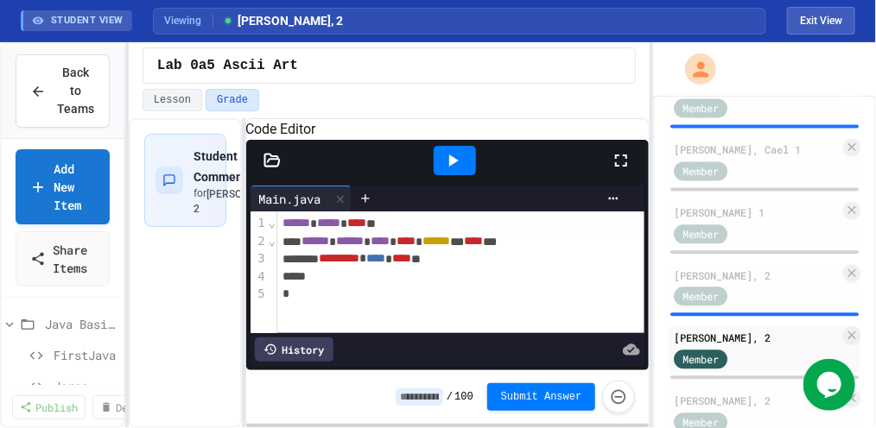
click at [272, 166] on icon at bounding box center [271, 160] width 15 height 12
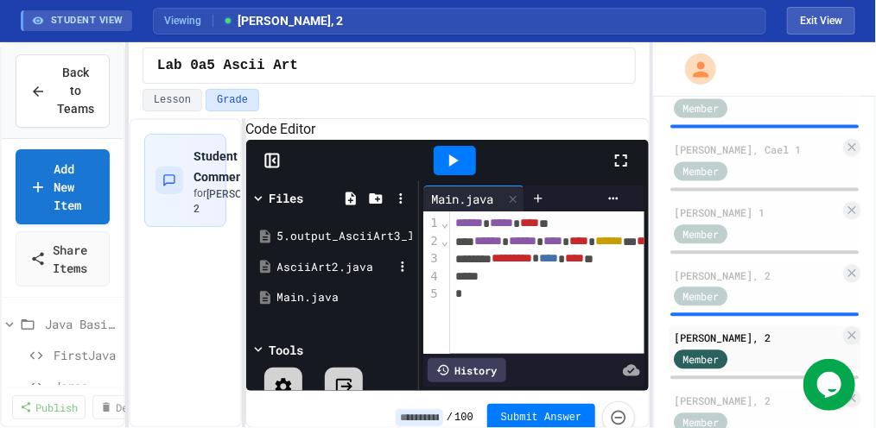
click at [316, 276] on div "AsciiArt2.java" at bounding box center [335, 267] width 116 height 17
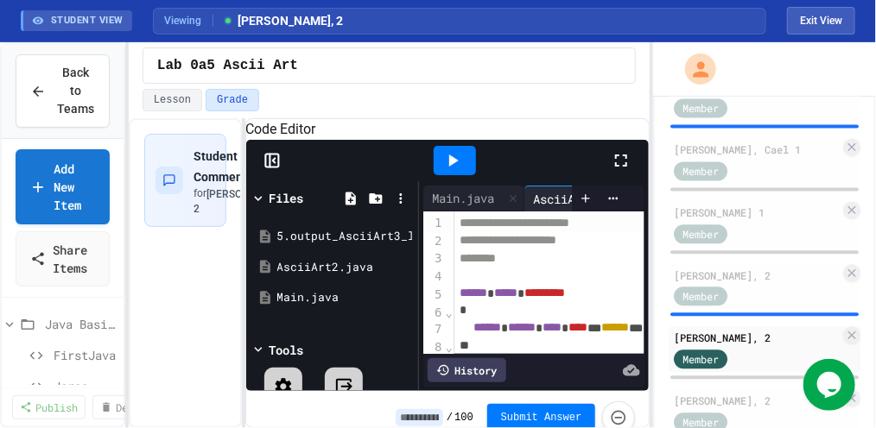
click at [634, 179] on div at bounding box center [630, 160] width 38 height 47
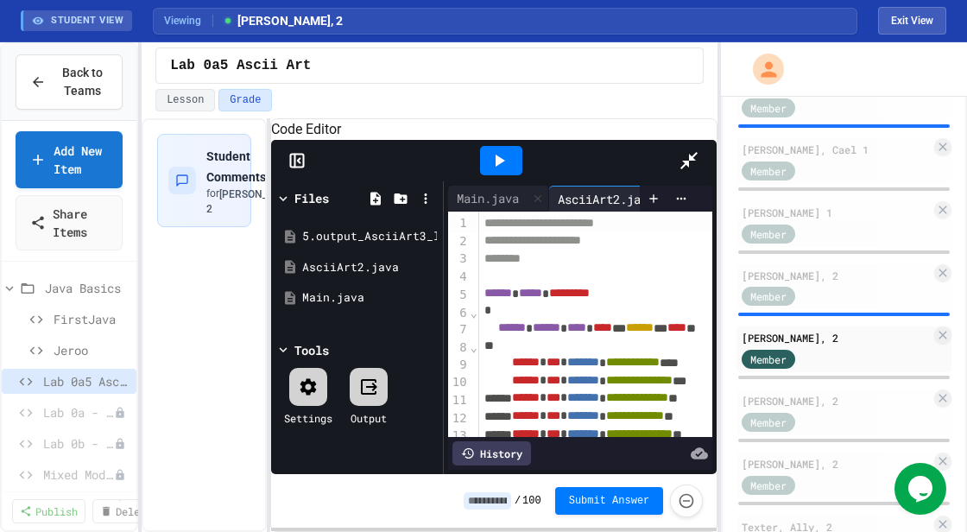
click at [453, 428] on div "History" at bounding box center [492, 453] width 79 height 24
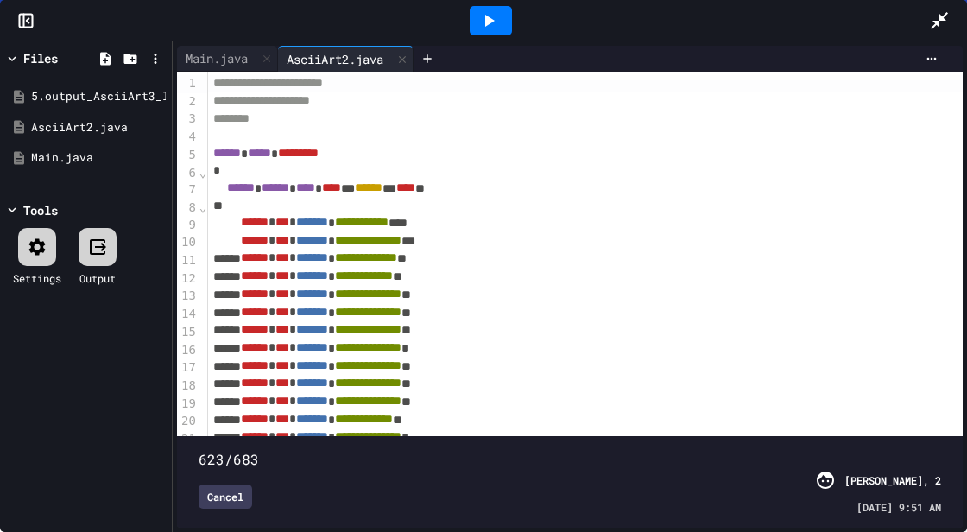
drag, startPoint x: 940, startPoint y: 436, endPoint x: 847, endPoint y: 443, distance: 93.5
click at [199, 428] on span at bounding box center [199, 450] width 0 height 0
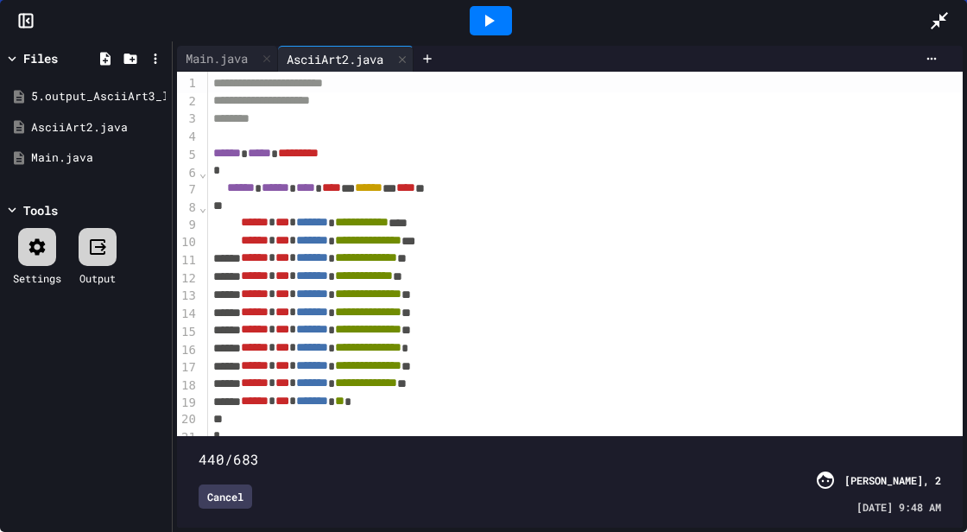
drag, startPoint x: 847, startPoint y: 434, endPoint x: 618, endPoint y: 452, distance: 229.6
click at [199, 428] on span at bounding box center [199, 450] width 0 height 0
type input "***"
drag, startPoint x: 619, startPoint y: 434, endPoint x: 967, endPoint y: 413, distance: 347.9
click at [875, 413] on div "**********" at bounding box center [570, 286] width 795 height 491
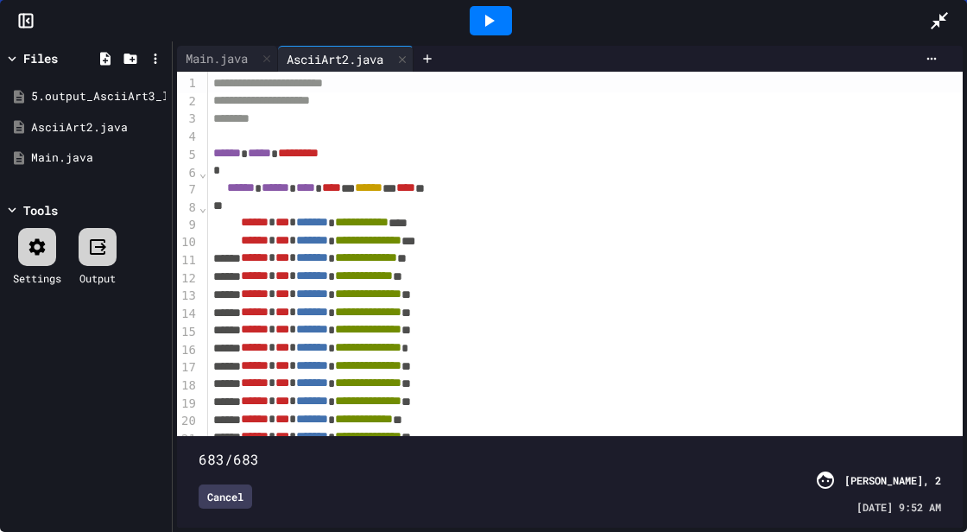
click at [238, 428] on div "Cancel" at bounding box center [226, 497] width 54 height 24
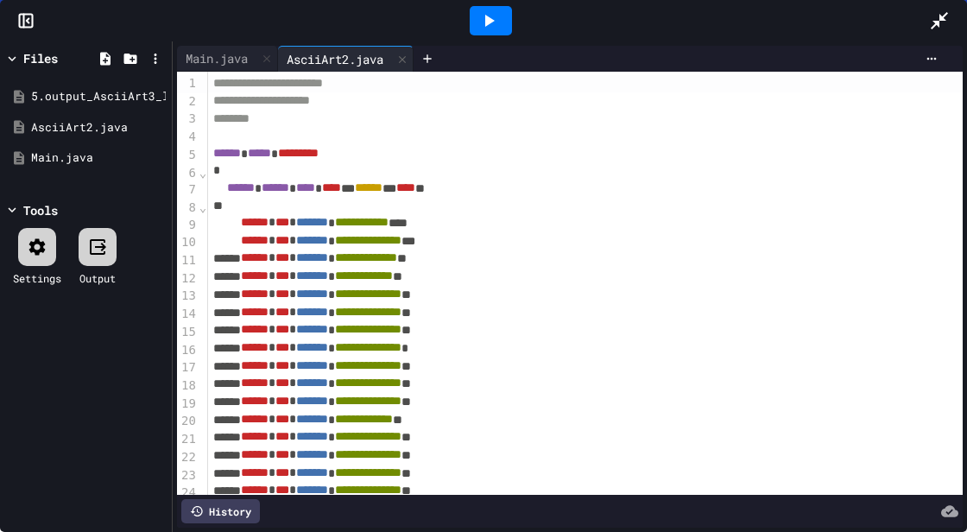
click at [875, 23] on icon at bounding box center [939, 20] width 21 height 21
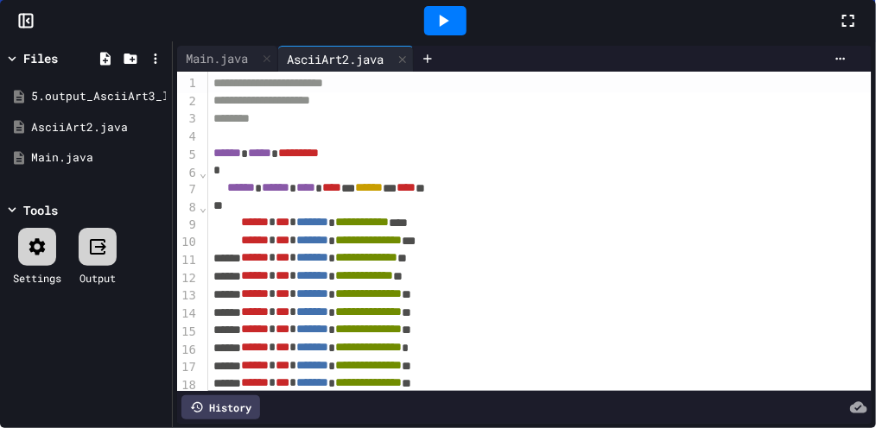
scroll to position [1709, 0]
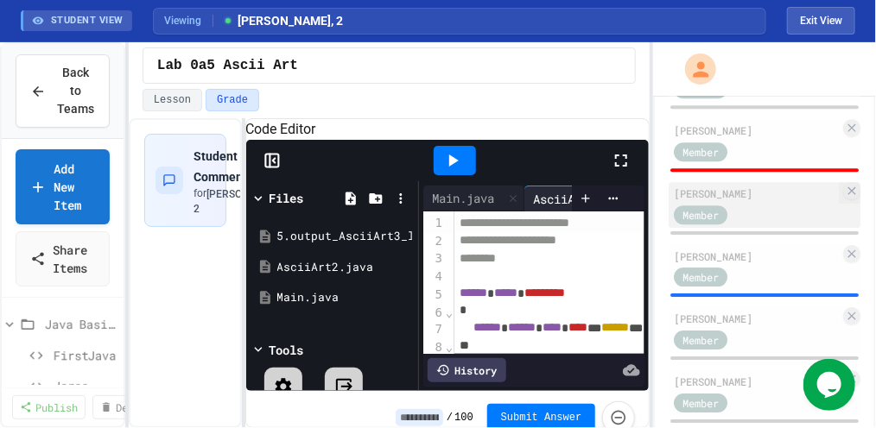
click at [765, 200] on div "[PERSON_NAME]" at bounding box center [757, 194] width 166 height 16
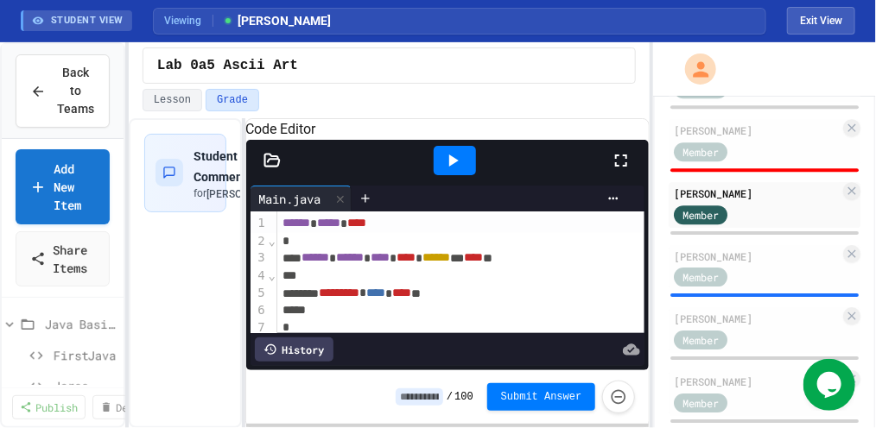
click at [451, 171] on icon at bounding box center [452, 160] width 21 height 21
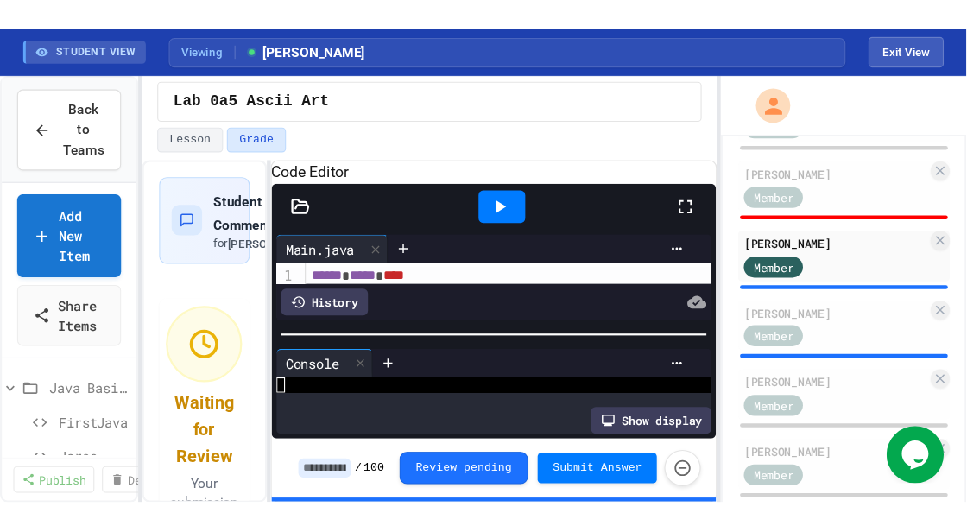
scroll to position [268, 0]
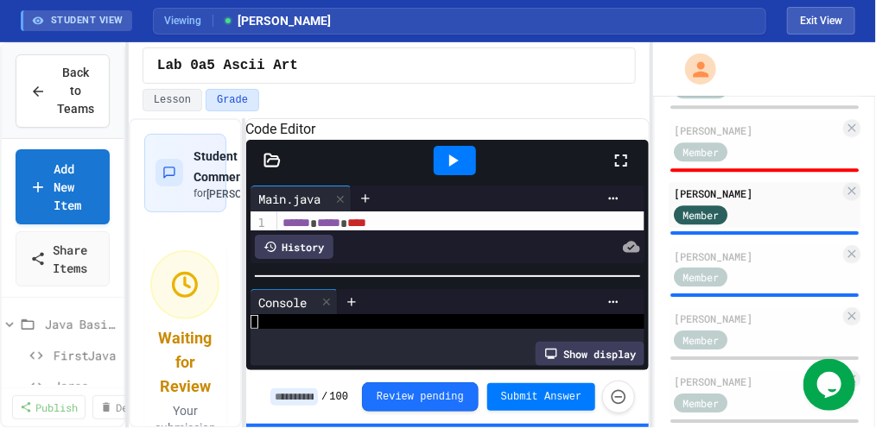
click at [623, 171] on icon at bounding box center [621, 160] width 21 height 21
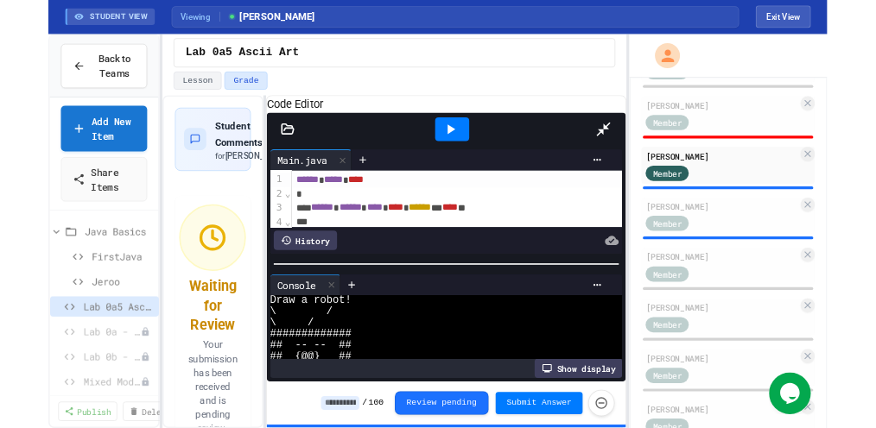
scroll to position [0, 0]
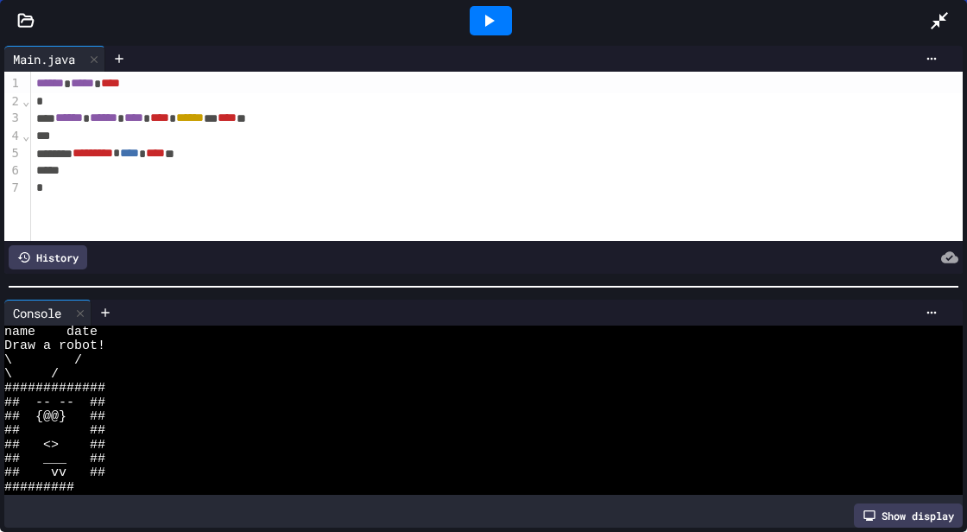
click at [875, 22] on icon at bounding box center [939, 20] width 17 height 17
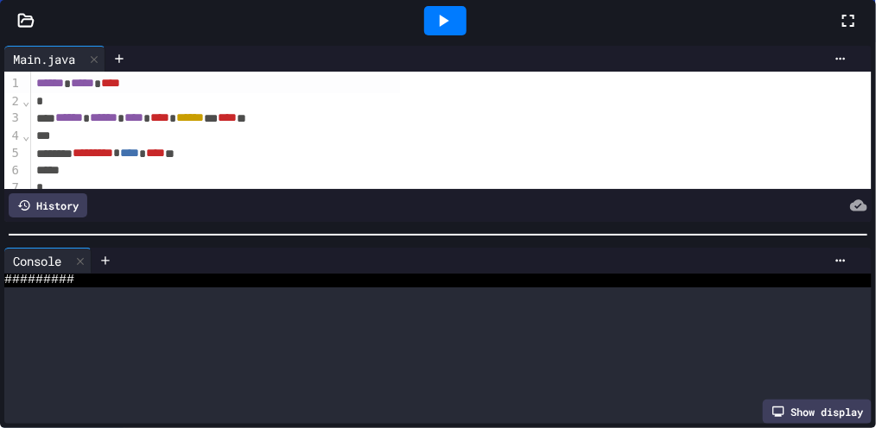
scroll to position [155, 0]
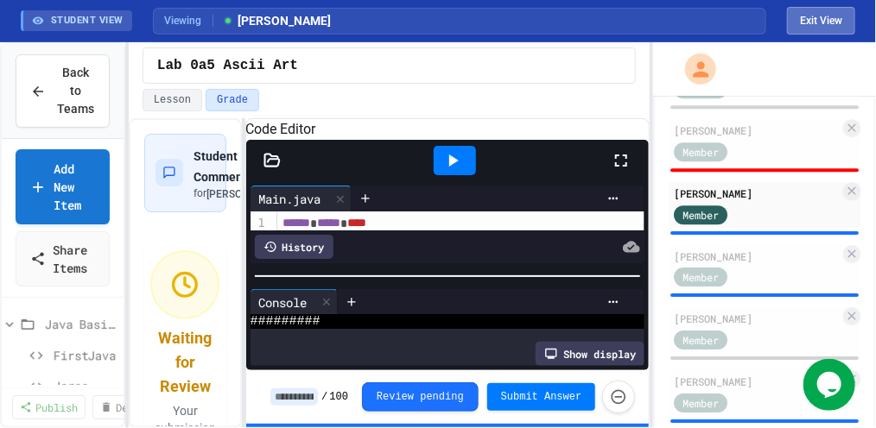
click at [823, 17] on button "Exit View" at bounding box center [821, 21] width 68 height 28
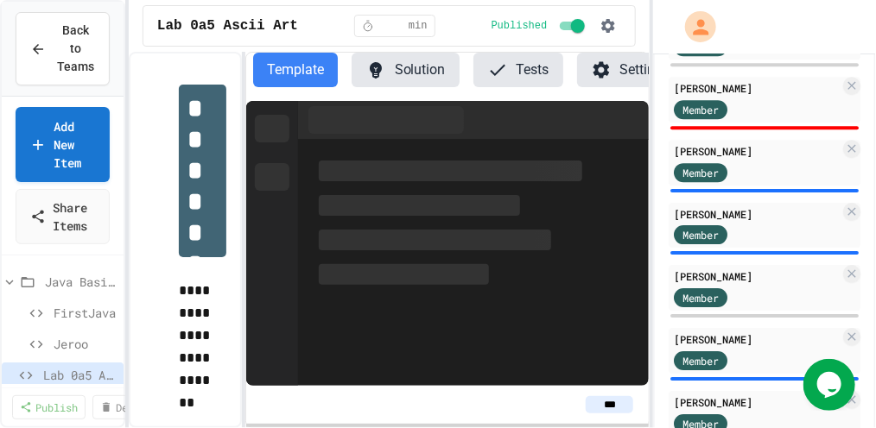
click at [621, 73] on button "Settings" at bounding box center [630, 70] width 107 height 35
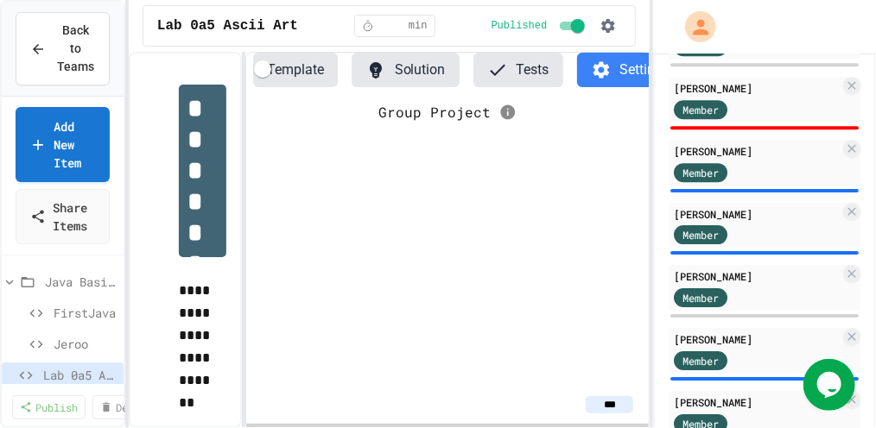
click at [621, 73] on button "Settings" at bounding box center [630, 70] width 107 height 35
click at [615, 68] on button "Settings" at bounding box center [630, 70] width 107 height 35
click at [610, 23] on icon "button" at bounding box center [609, 26] width 14 height 14
click at [606, 428] on div at bounding box center [438, 430] width 876 height 0
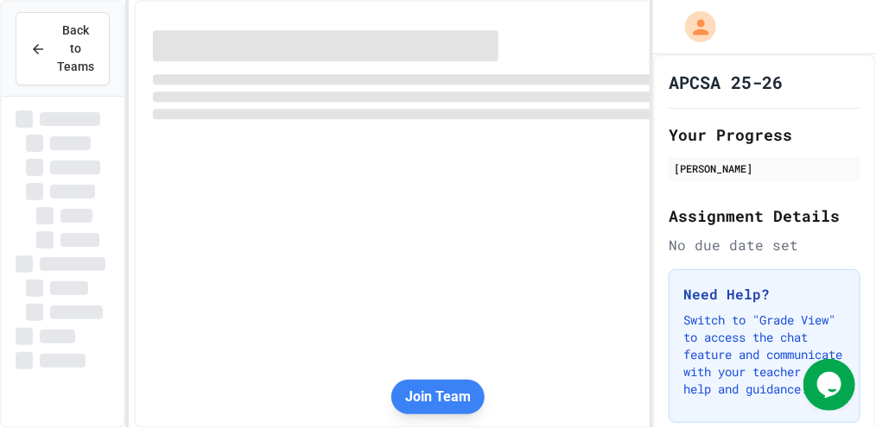
scroll to position [25, 0]
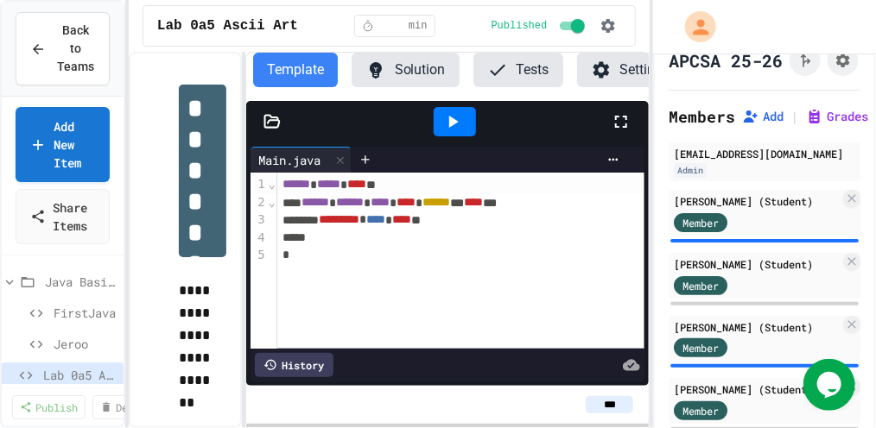
click at [615, 77] on button "Settings" at bounding box center [630, 70] width 107 height 35
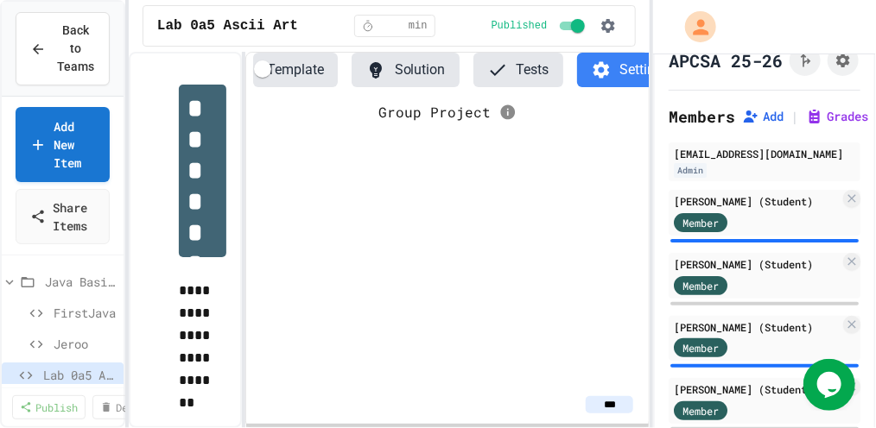
click at [630, 66] on button "Settings" at bounding box center [630, 70] width 107 height 35
click at [613, 25] on icon "button" at bounding box center [609, 26] width 14 height 14
click at [606, 428] on div at bounding box center [438, 430] width 876 height 0
click at [608, 28] on icon "button" at bounding box center [607, 25] width 17 height 17
click at [637, 428] on div at bounding box center [438, 430] width 876 height 0
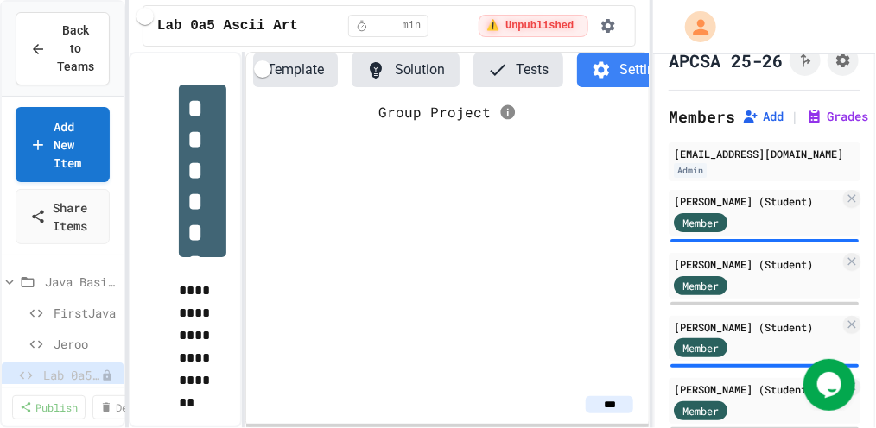
click at [634, 73] on button "Settings" at bounding box center [630, 70] width 107 height 35
click at [627, 73] on button "Settings" at bounding box center [630, 70] width 107 height 35
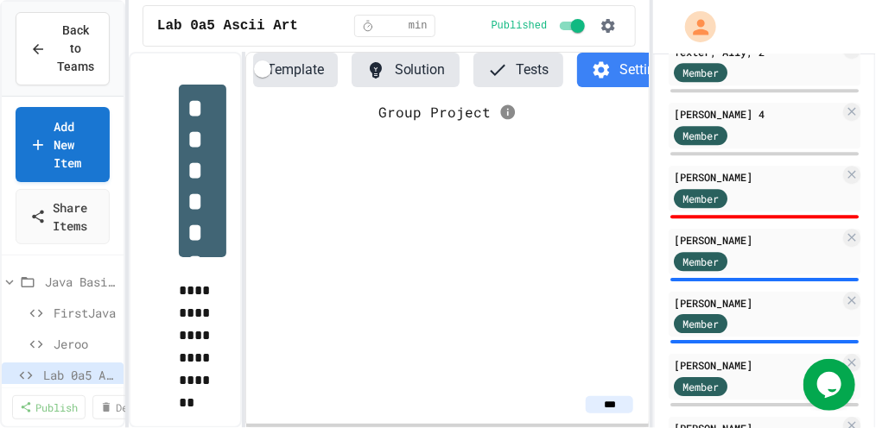
scroll to position [1645, 0]
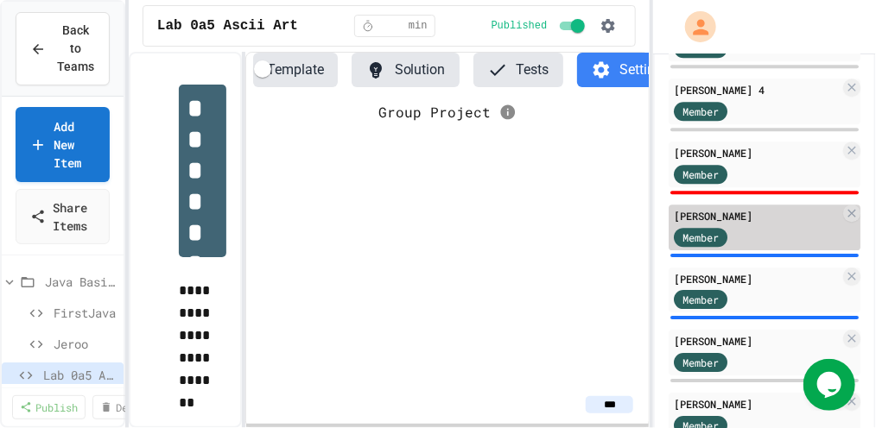
click at [785, 237] on div "Member" at bounding box center [757, 236] width 166 height 22
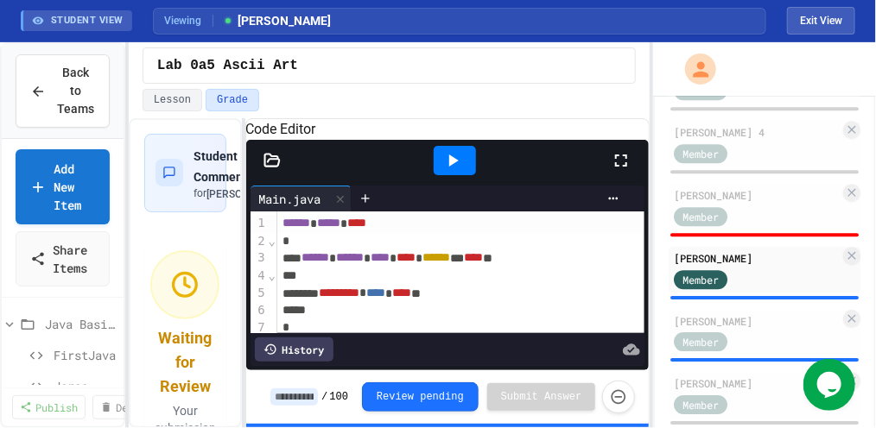
scroll to position [24, 0]
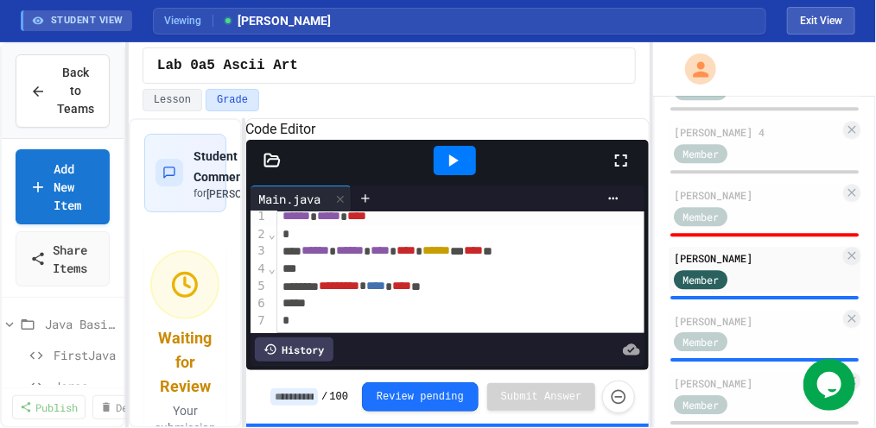
click at [464, 175] on div at bounding box center [455, 160] width 42 height 29
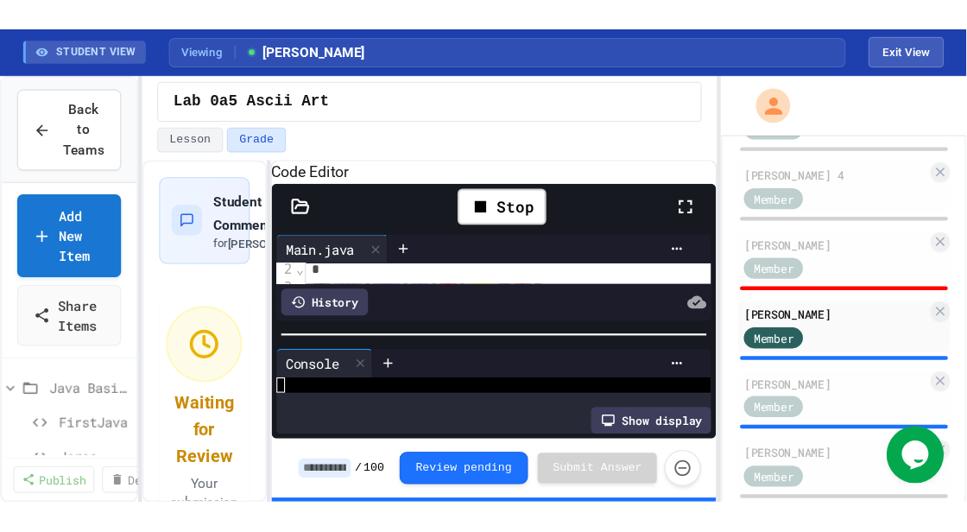
scroll to position [268, 0]
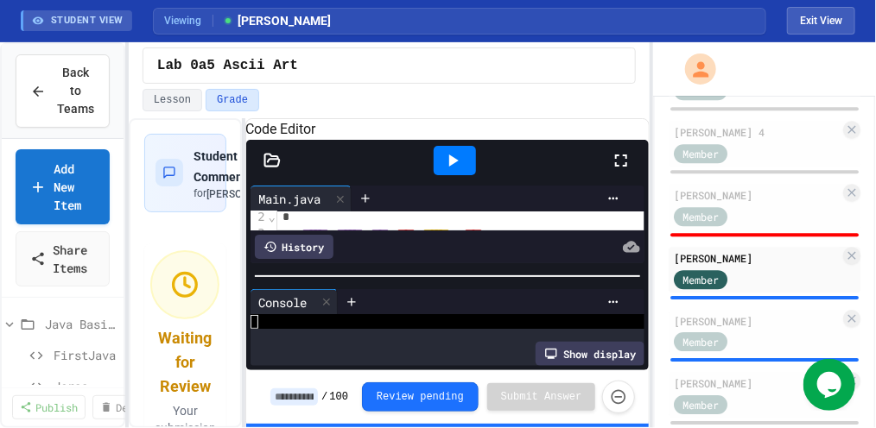
click at [628, 171] on icon at bounding box center [621, 160] width 21 height 21
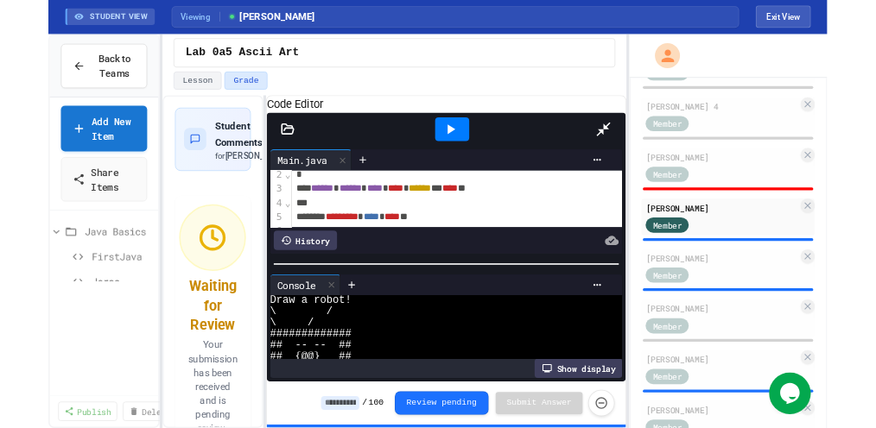
scroll to position [0, 0]
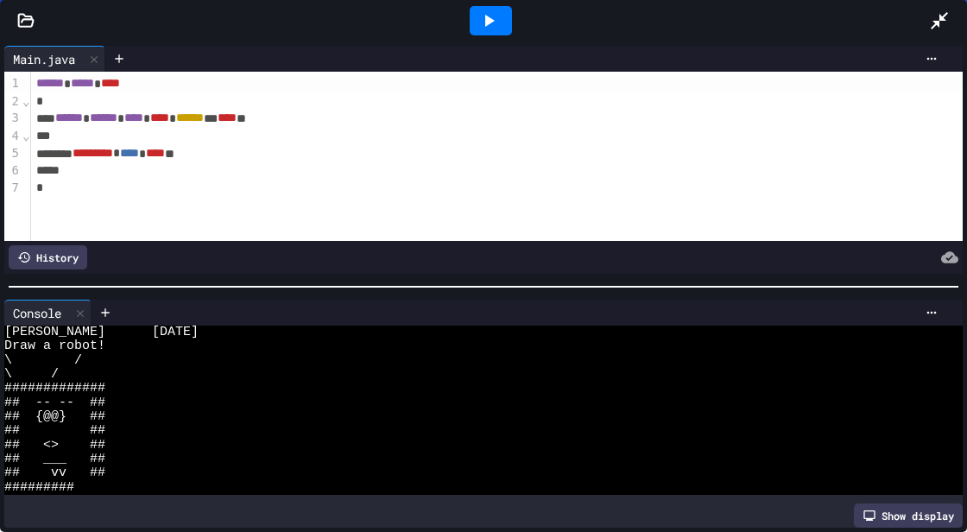
click at [875, 16] on icon at bounding box center [939, 20] width 21 height 21
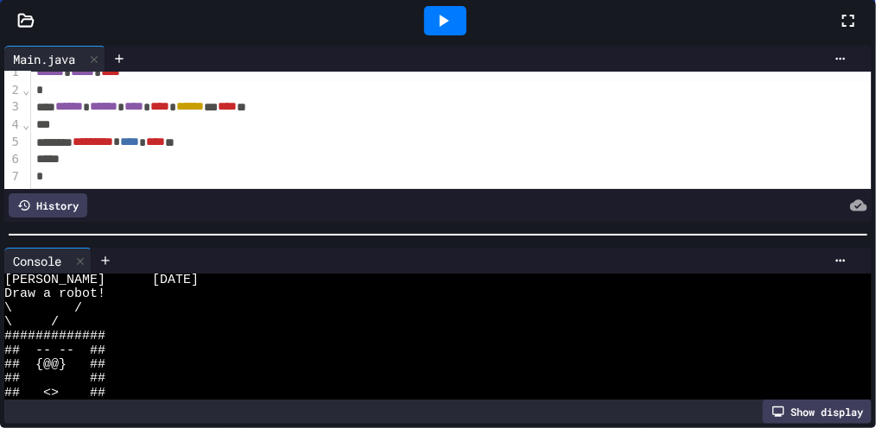
scroll to position [155, 0]
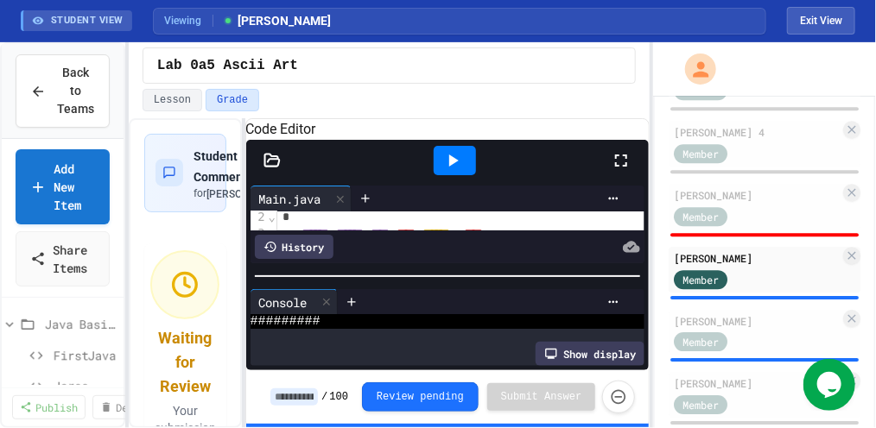
click at [305, 399] on input at bounding box center [294, 397] width 48 height 17
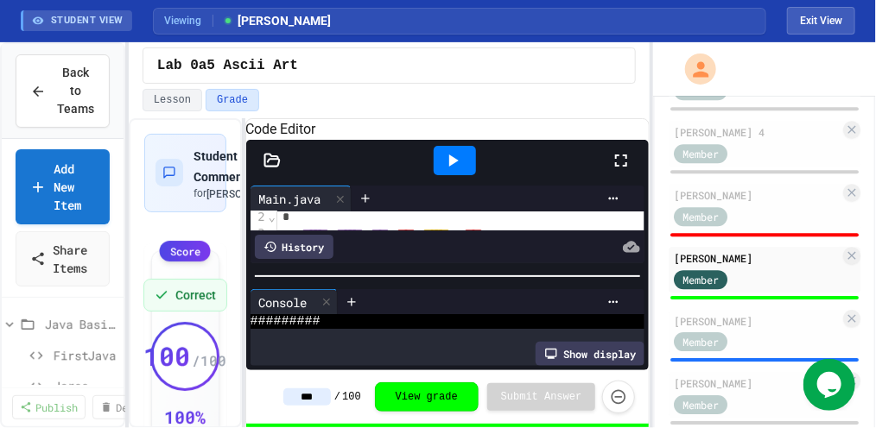
type input "***"
click at [540, 67] on div "Lab 0a5 Ascii Art" at bounding box center [390, 66] width 494 height 36
click at [834, 17] on button "Exit View" at bounding box center [821, 21] width 68 height 28
